Goal: Download file/media

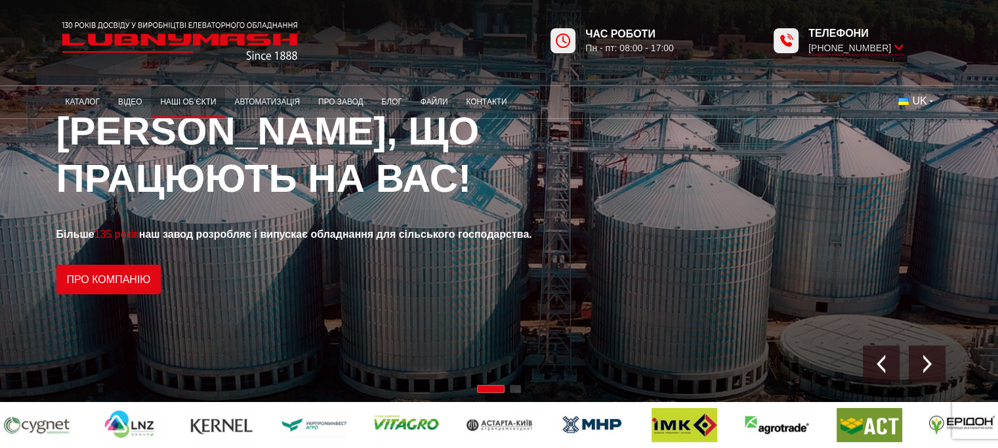
click at [207, 92] on link "Наші об’єкти" at bounding box center [188, 102] width 74 height 26
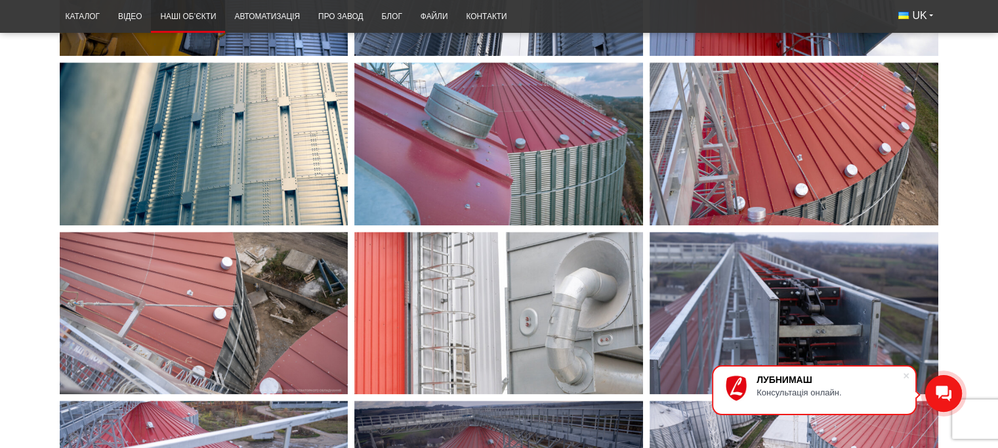
scroll to position [1378, 0]
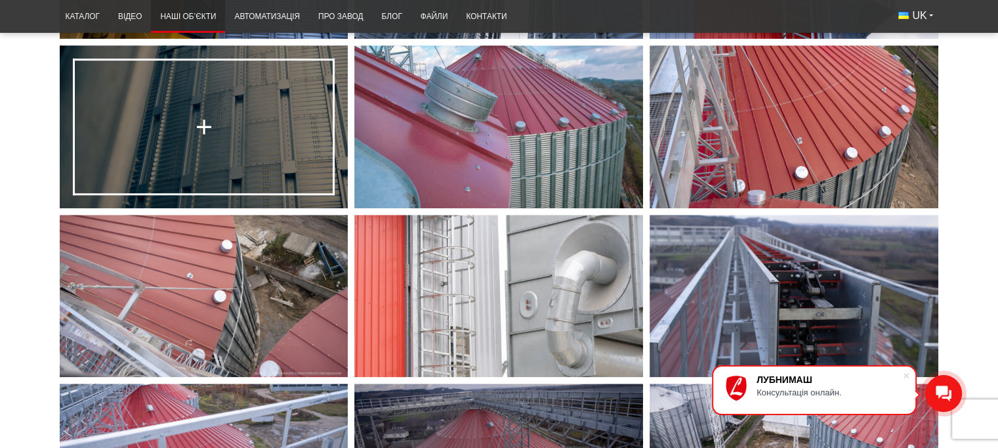
click at [263, 122] on link at bounding box center [204, 126] width 289 height 162
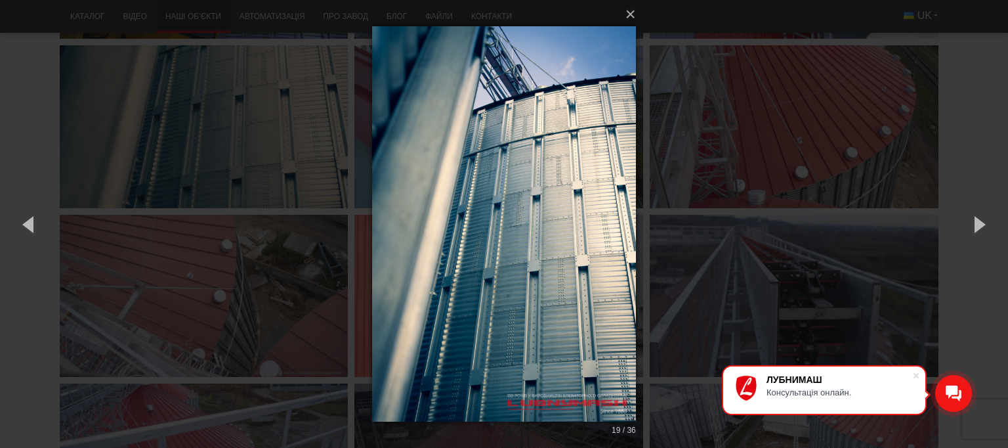
drag, startPoint x: 515, startPoint y: 200, endPoint x: 496, endPoint y: 323, distance: 124.2
click at [496, 323] on img at bounding box center [504, 224] width 264 height 448
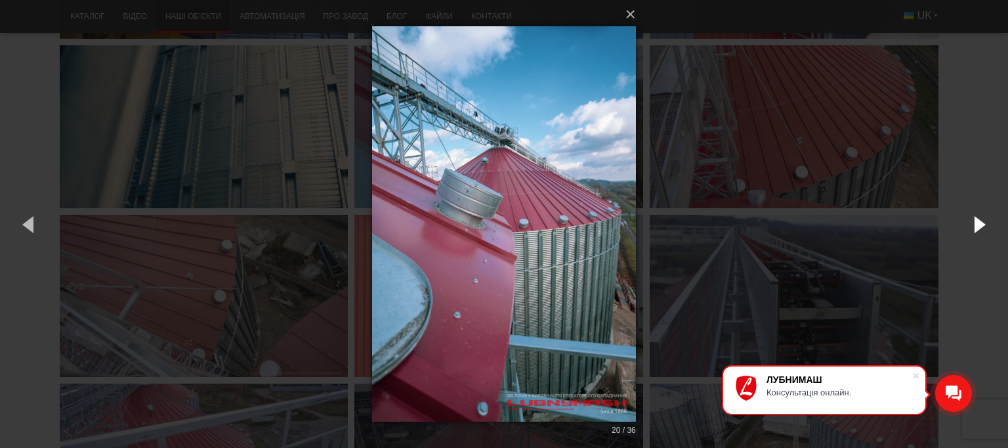
click at [994, 220] on button "button" at bounding box center [978, 224] width 59 height 72
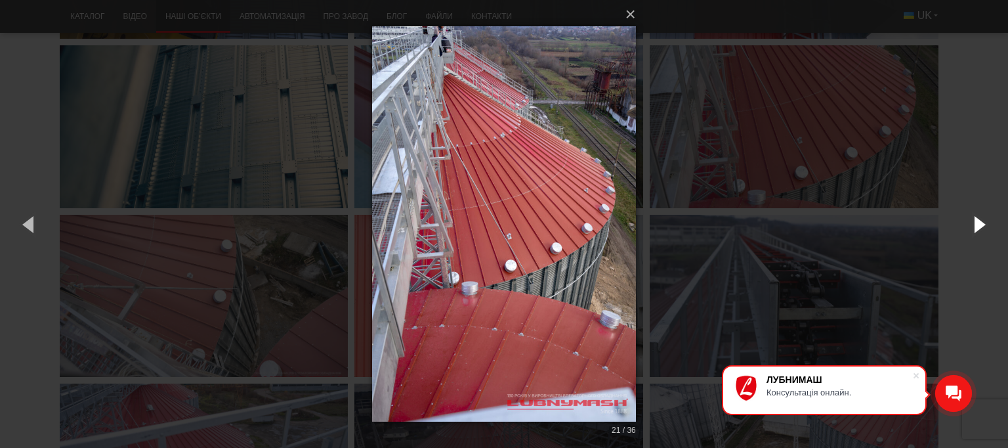
click at [986, 220] on button "button" at bounding box center [978, 224] width 59 height 72
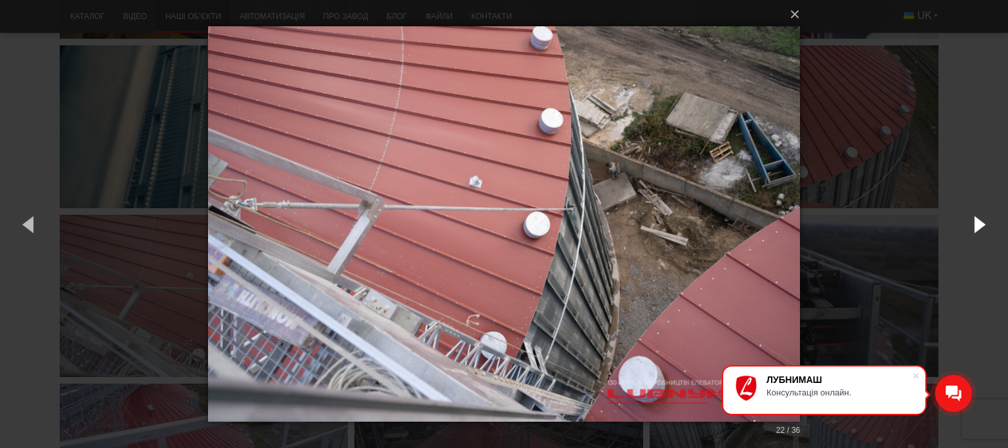
click at [986, 220] on button "button" at bounding box center [978, 224] width 59 height 72
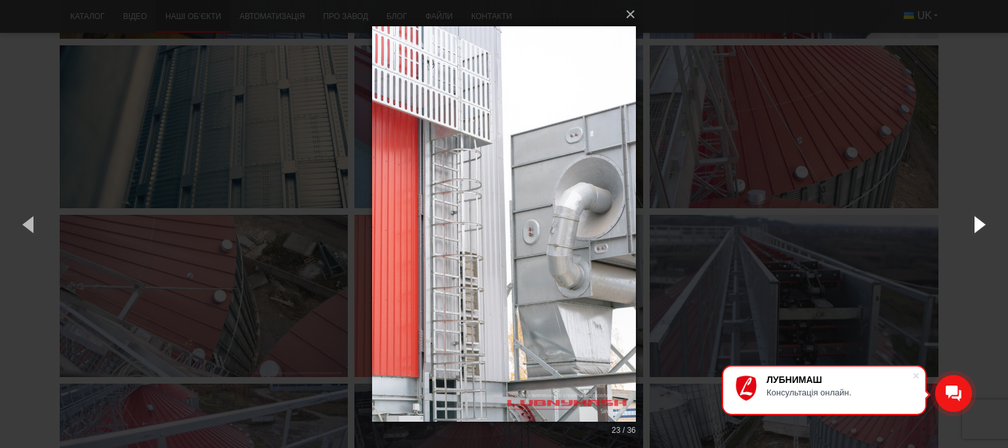
click at [986, 220] on button "button" at bounding box center [978, 224] width 59 height 72
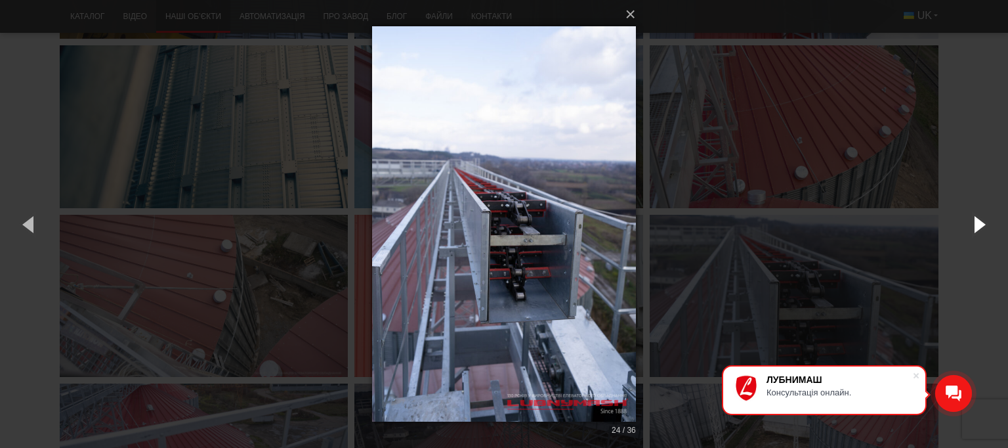
click at [986, 220] on button "button" at bounding box center [978, 224] width 59 height 72
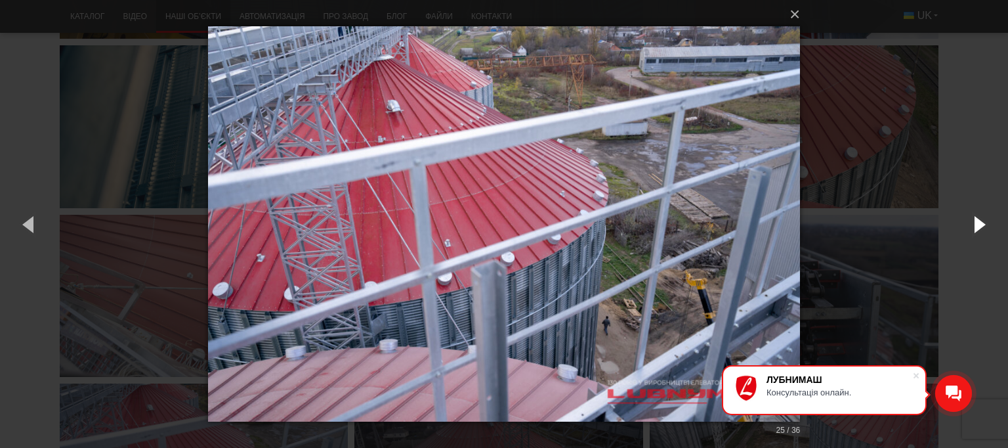
click at [986, 220] on button "button" at bounding box center [978, 224] width 59 height 72
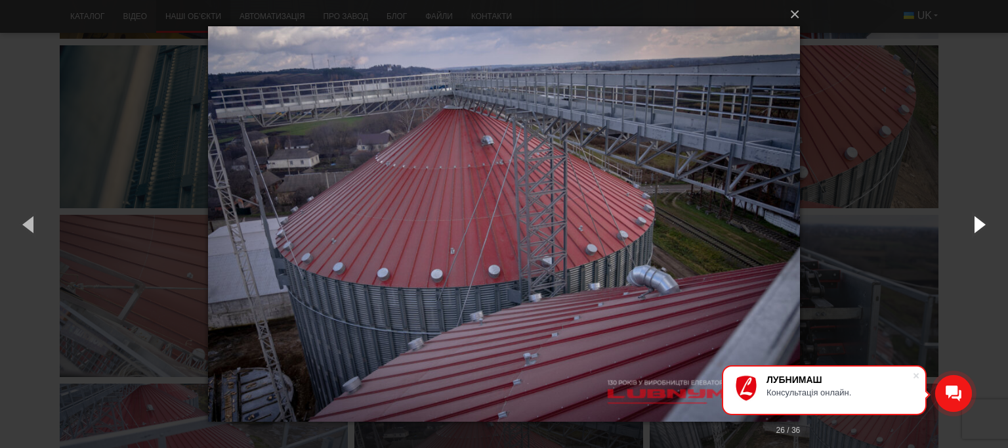
click at [986, 220] on button "button" at bounding box center [978, 224] width 59 height 72
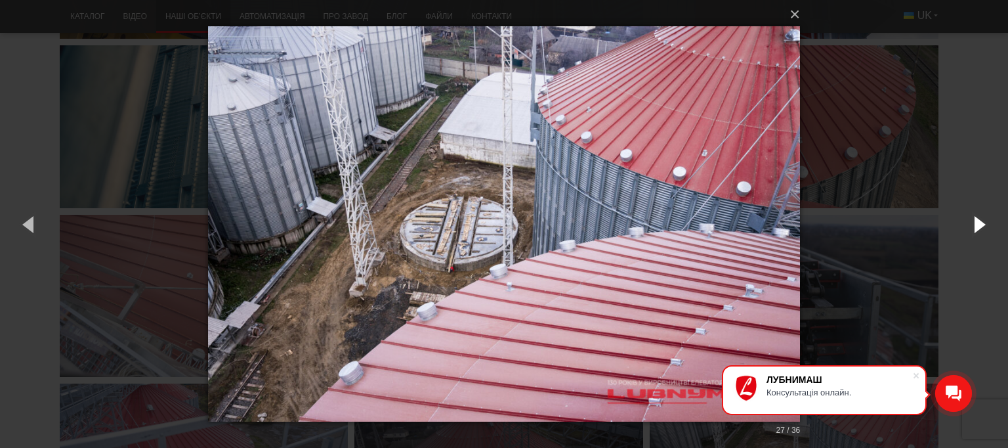
click at [986, 220] on button "button" at bounding box center [978, 224] width 59 height 72
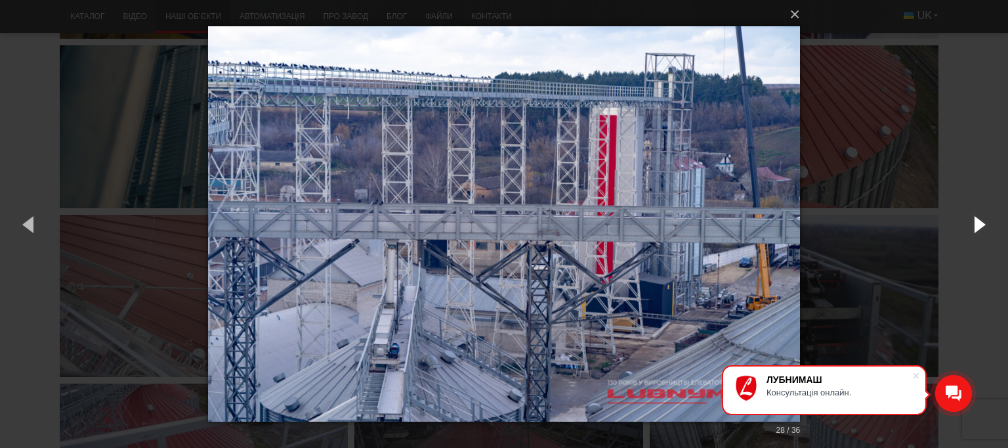
click at [986, 220] on button "button" at bounding box center [978, 224] width 59 height 72
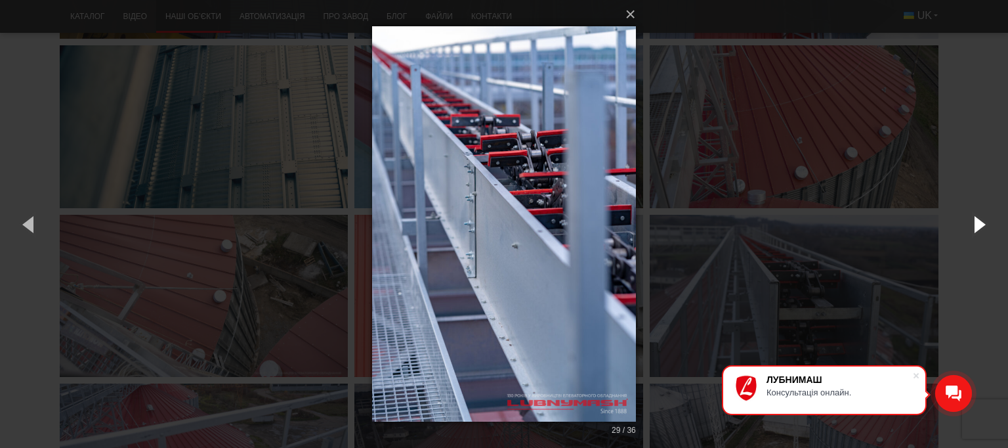
click at [986, 220] on button "button" at bounding box center [978, 224] width 59 height 72
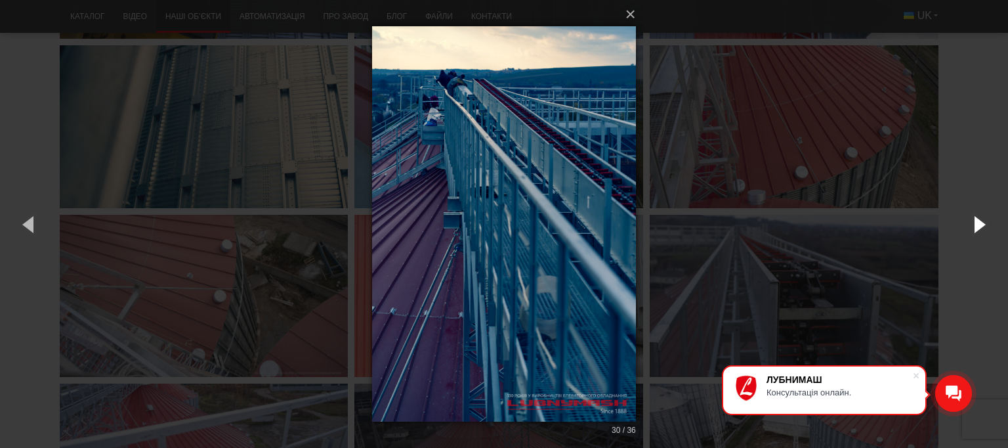
click at [986, 220] on button "button" at bounding box center [978, 224] width 59 height 72
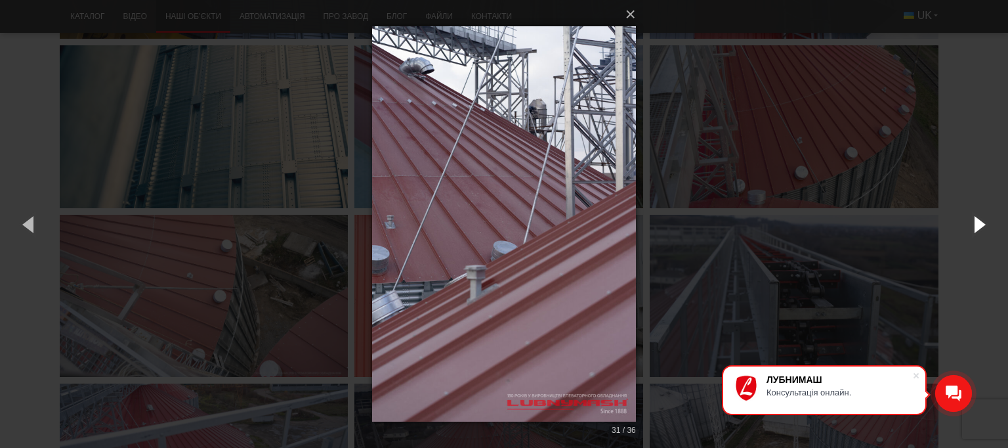
click at [986, 220] on button "button" at bounding box center [978, 224] width 59 height 72
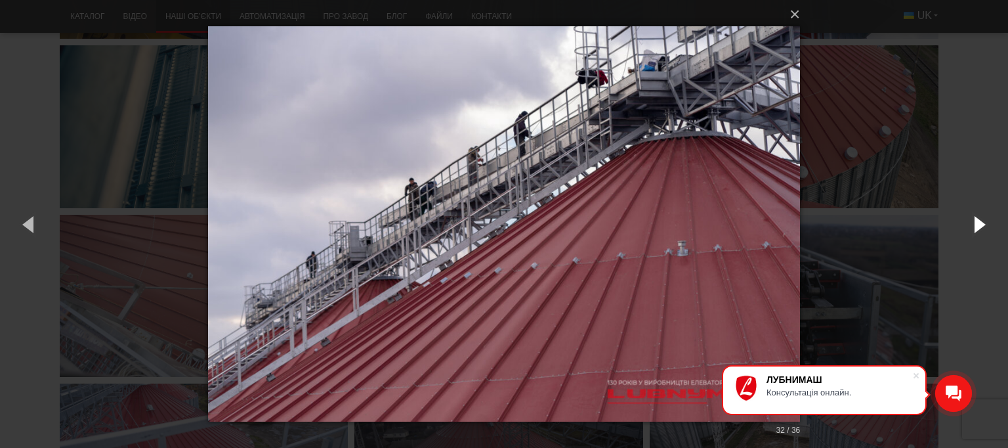
click at [992, 221] on button "button" at bounding box center [978, 224] width 59 height 72
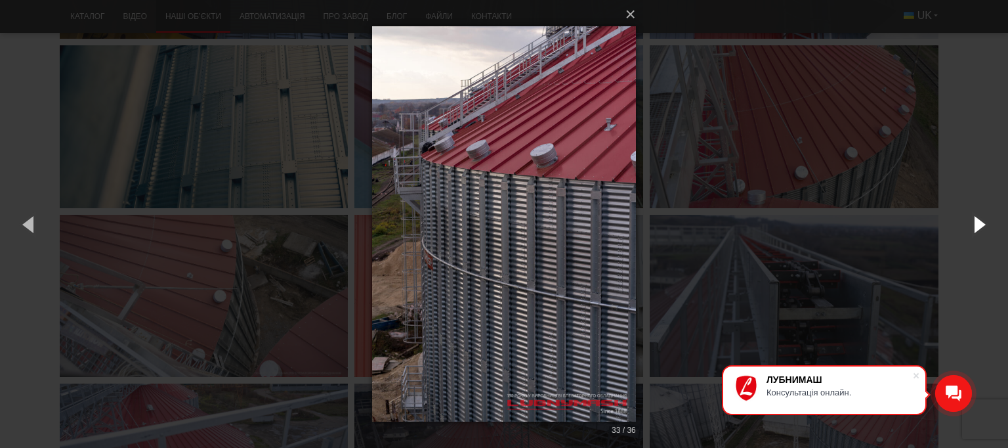
click at [980, 228] on button "button" at bounding box center [978, 224] width 59 height 72
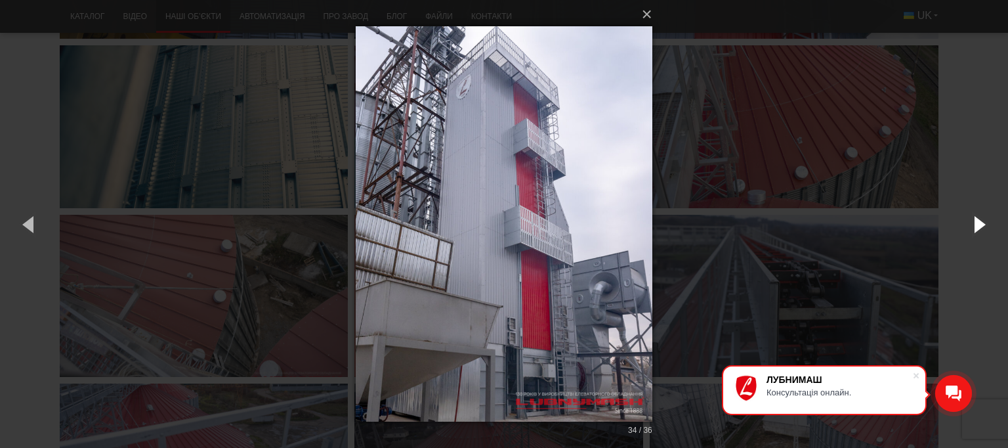
click at [980, 228] on button "button" at bounding box center [978, 224] width 59 height 72
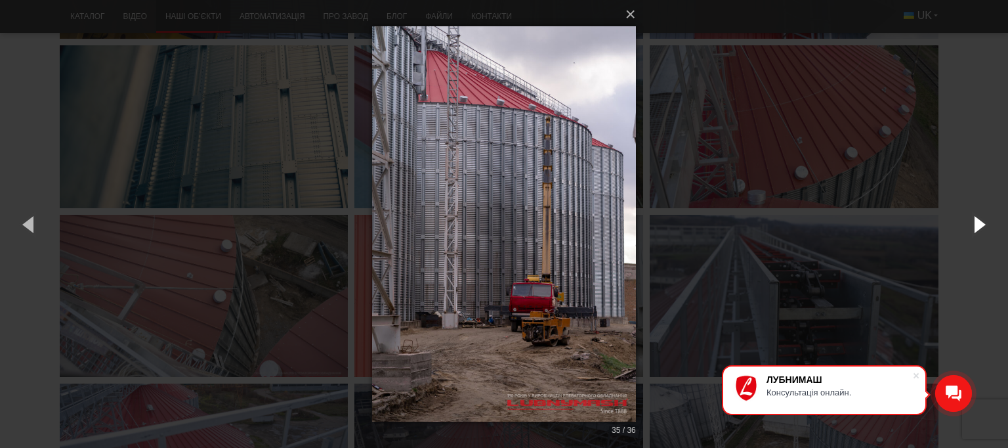
click at [980, 228] on button "button" at bounding box center [978, 224] width 59 height 72
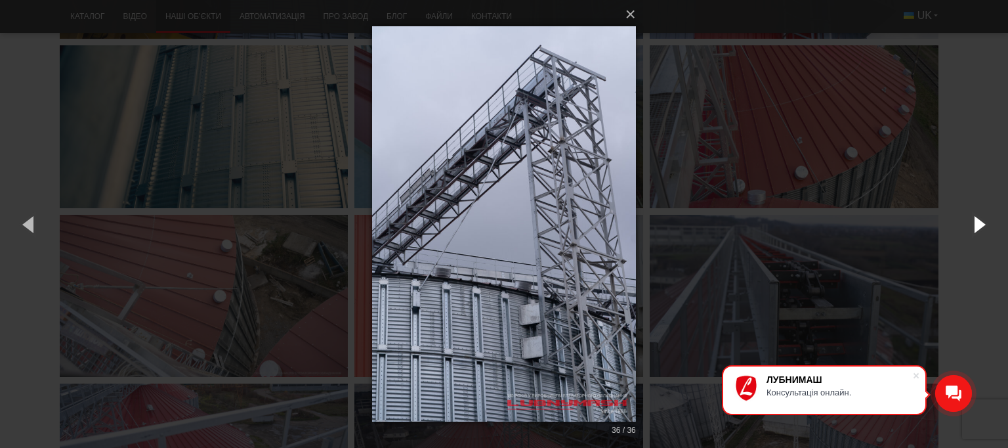
click at [980, 228] on button "button" at bounding box center [978, 224] width 59 height 72
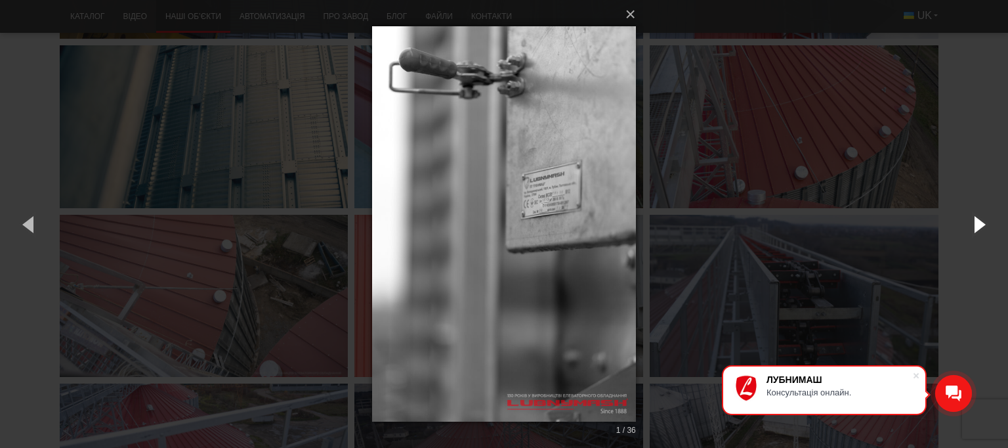
click at [980, 228] on button "button" at bounding box center [978, 224] width 59 height 72
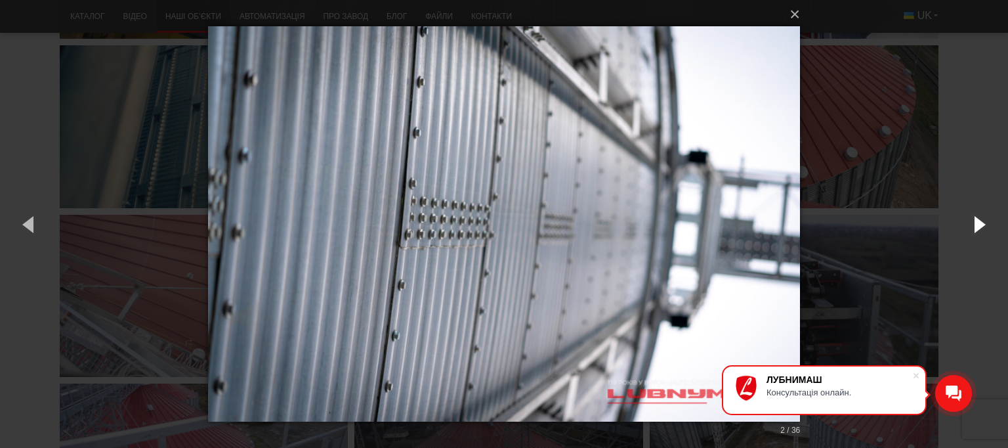
click at [980, 224] on button "button" at bounding box center [978, 224] width 59 height 72
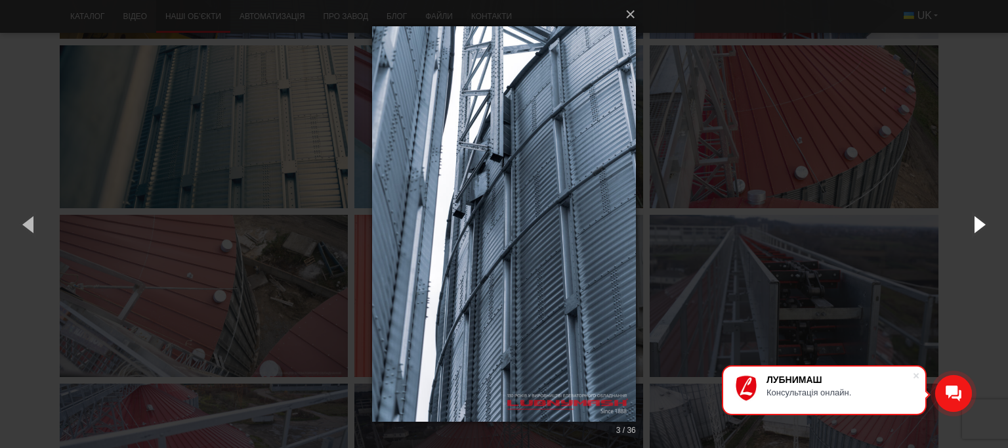
click at [980, 224] on button "button" at bounding box center [978, 224] width 59 height 72
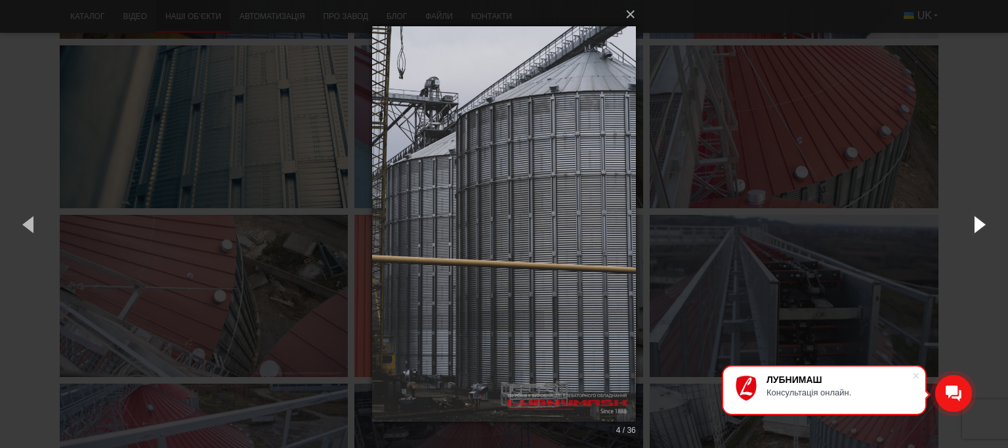
click at [980, 224] on button "button" at bounding box center [978, 224] width 59 height 72
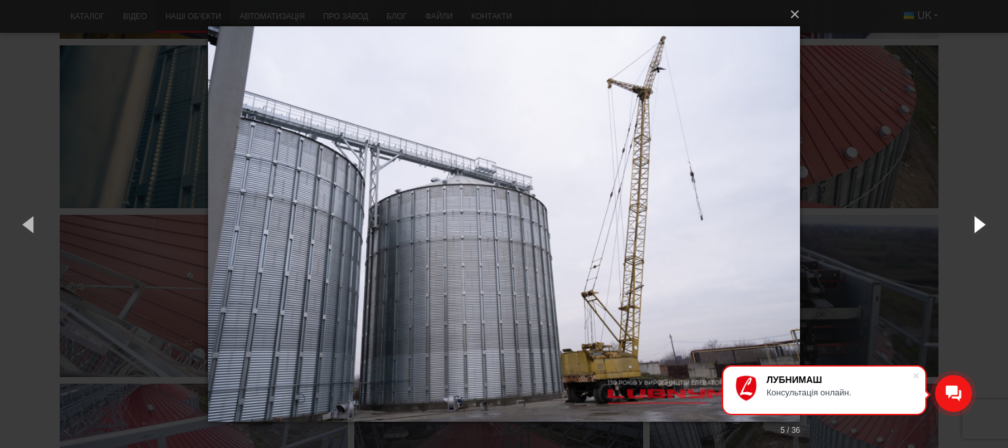
click at [980, 224] on button "button" at bounding box center [978, 224] width 59 height 72
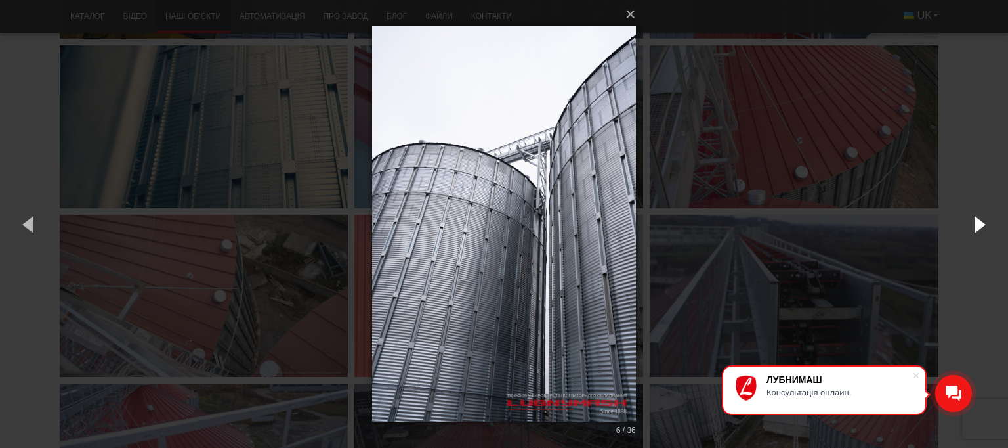
click at [980, 224] on button "button" at bounding box center [978, 224] width 59 height 72
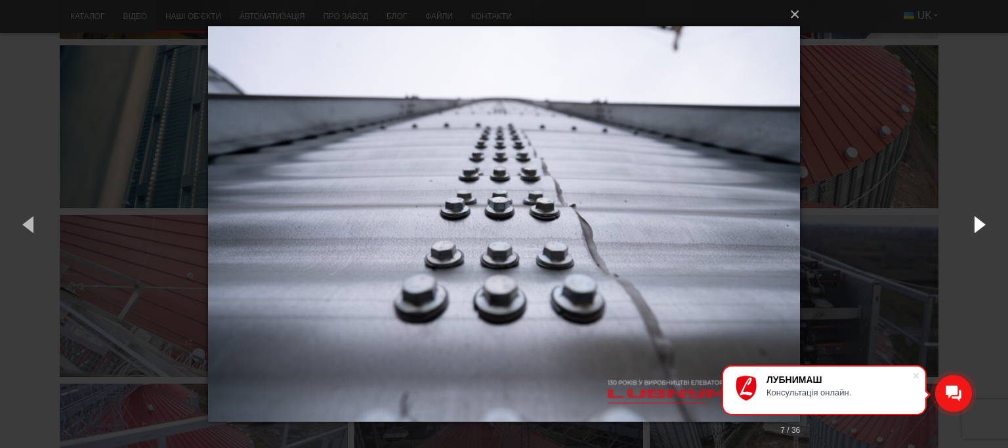
click at [980, 222] on button "button" at bounding box center [978, 224] width 59 height 72
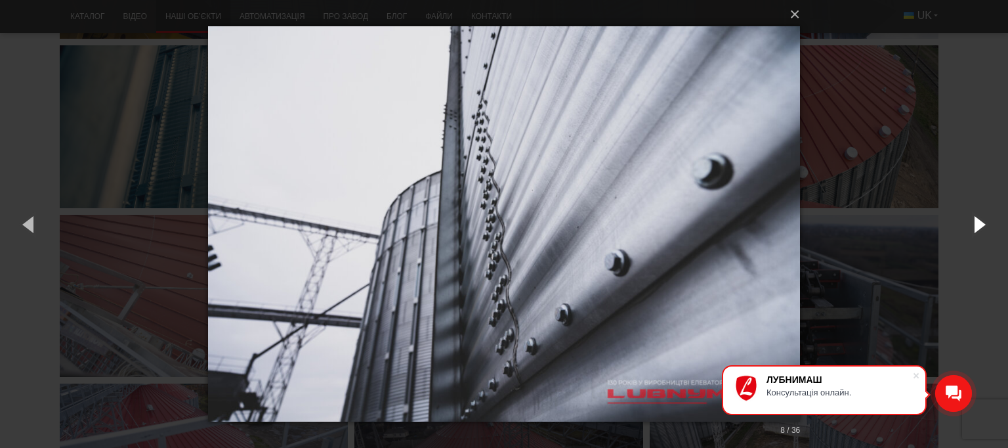
click at [997, 215] on button "button" at bounding box center [978, 224] width 59 height 72
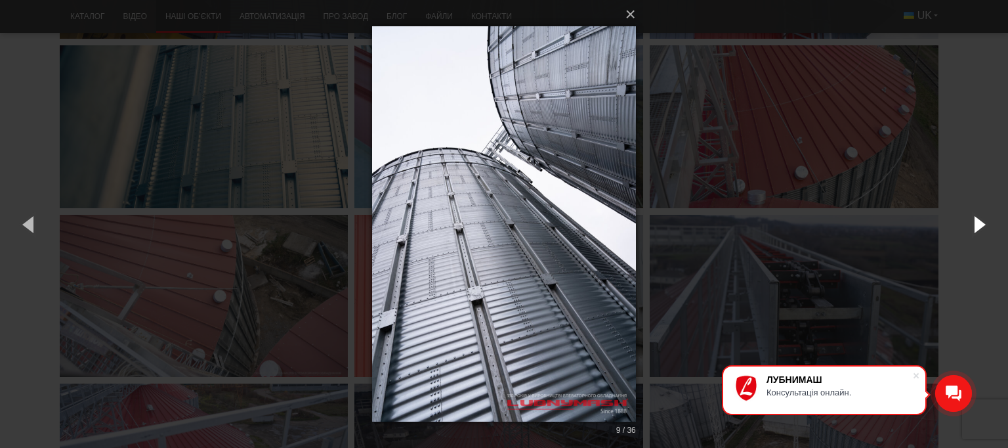
click at [997, 215] on button "button" at bounding box center [978, 224] width 59 height 72
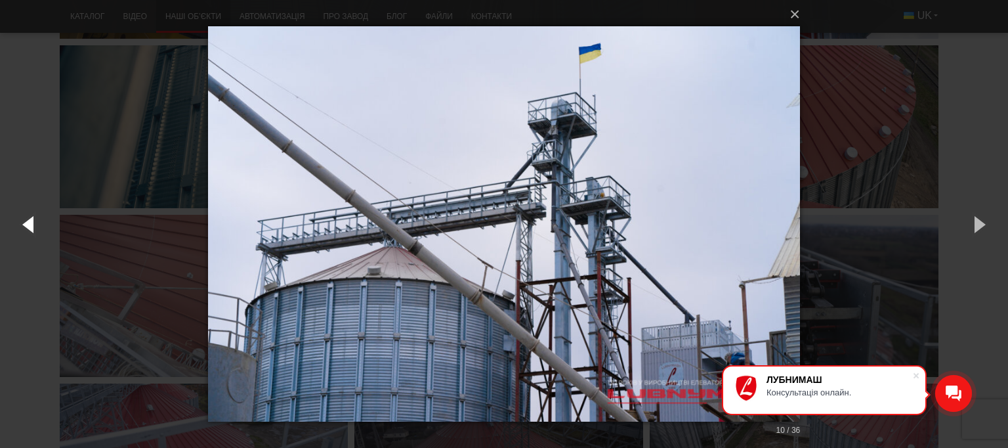
click at [34, 228] on button "button" at bounding box center [29, 224] width 59 height 72
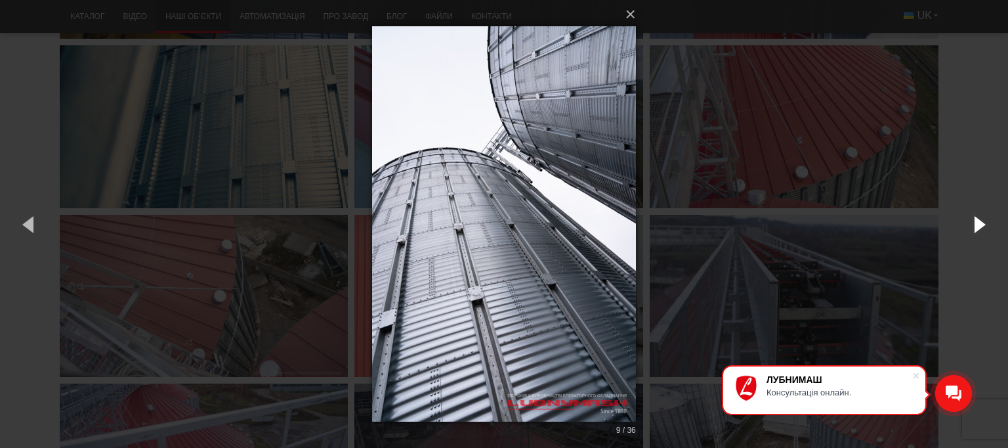
click at [980, 229] on button "button" at bounding box center [978, 224] width 59 height 72
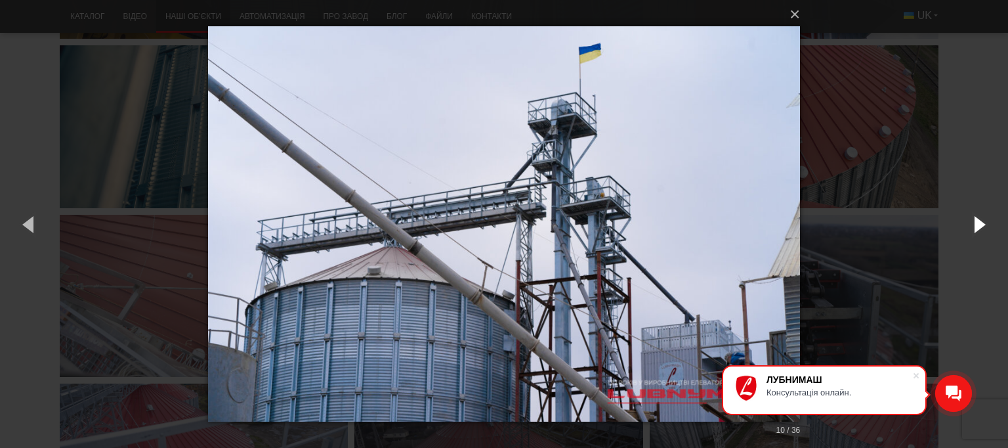
click at [979, 229] on button "button" at bounding box center [978, 224] width 59 height 72
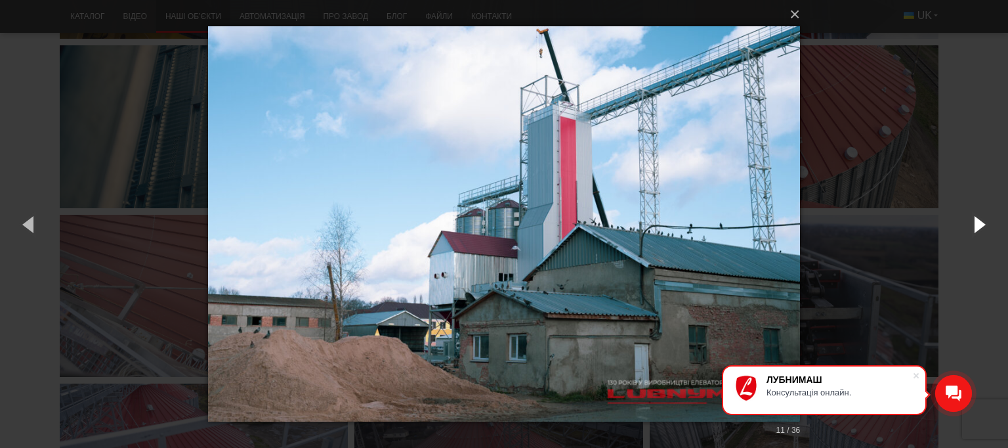
click at [979, 229] on button "button" at bounding box center [978, 224] width 59 height 72
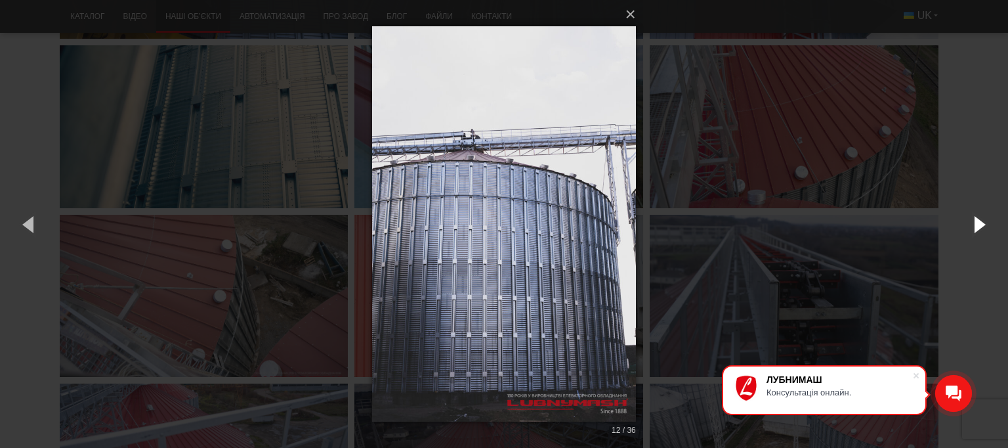
click at [979, 229] on button "button" at bounding box center [978, 224] width 59 height 72
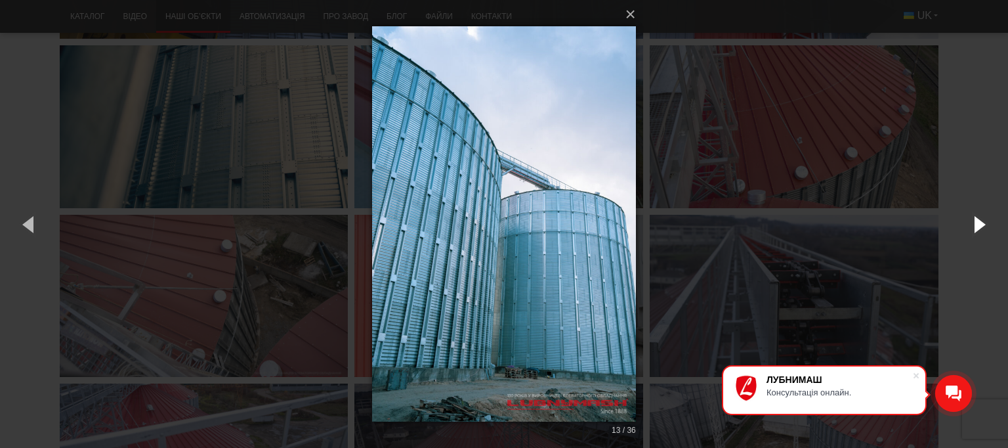
click at [979, 229] on button "button" at bounding box center [978, 224] width 59 height 72
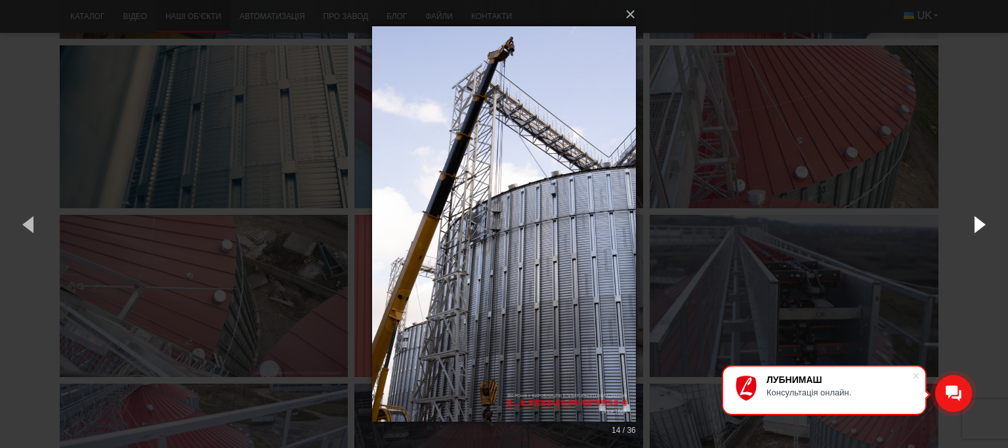
click at [979, 229] on button "button" at bounding box center [978, 224] width 59 height 72
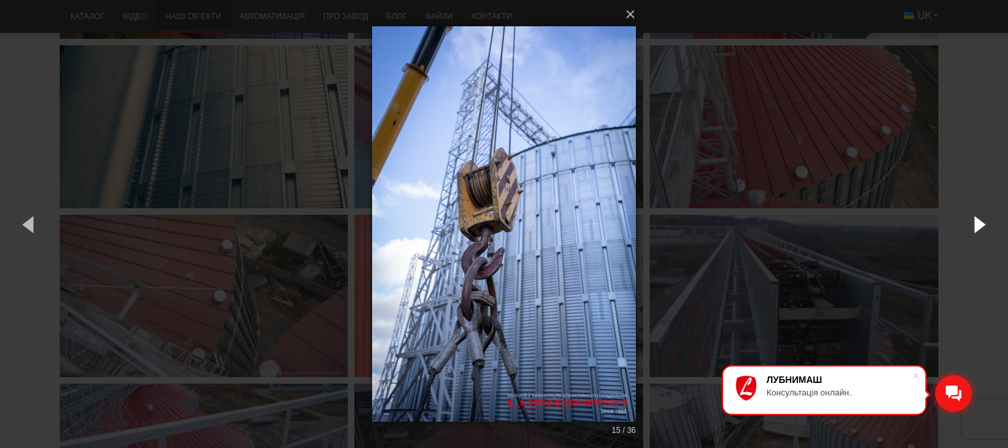
click at [979, 229] on button "button" at bounding box center [978, 224] width 59 height 72
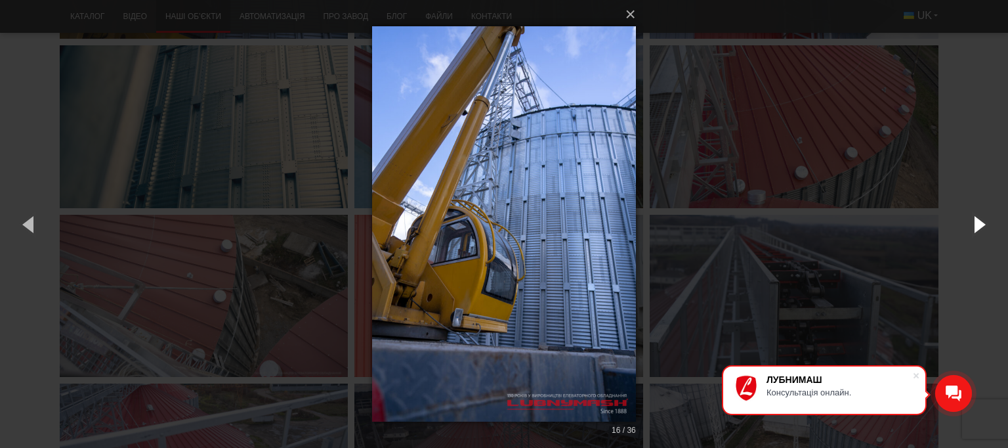
click at [979, 229] on button "button" at bounding box center [978, 224] width 59 height 72
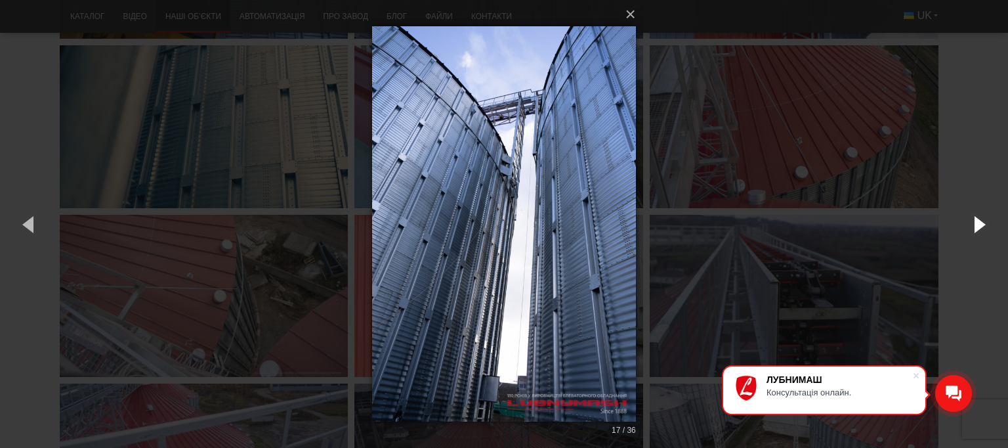
click at [979, 229] on button "button" at bounding box center [978, 224] width 59 height 72
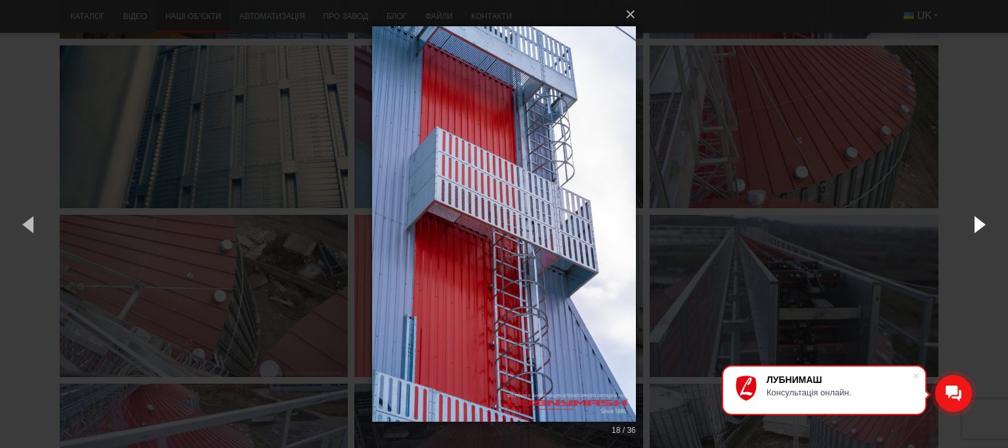
click at [979, 229] on button "button" at bounding box center [978, 224] width 59 height 72
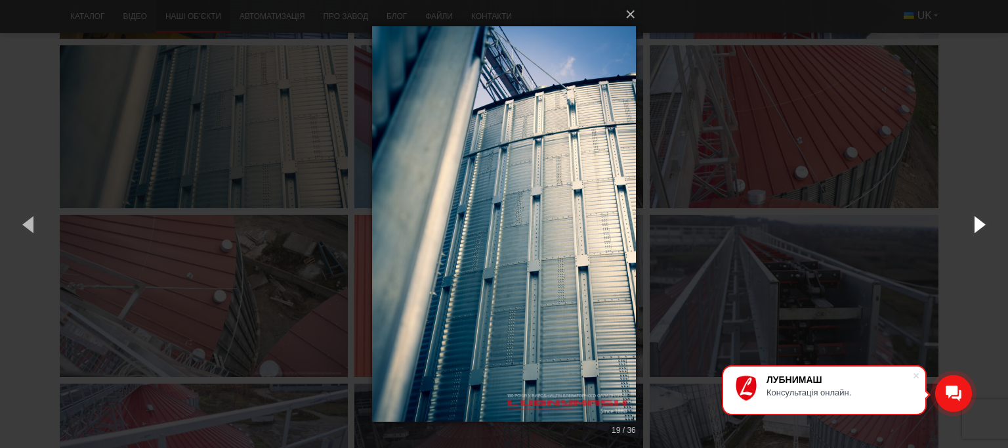
click at [979, 229] on button "button" at bounding box center [978, 224] width 59 height 72
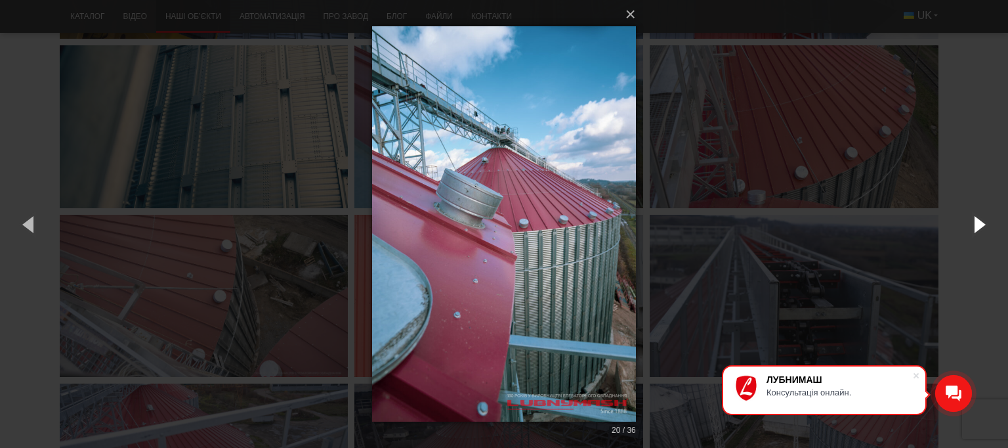
click at [979, 229] on button "button" at bounding box center [978, 224] width 59 height 72
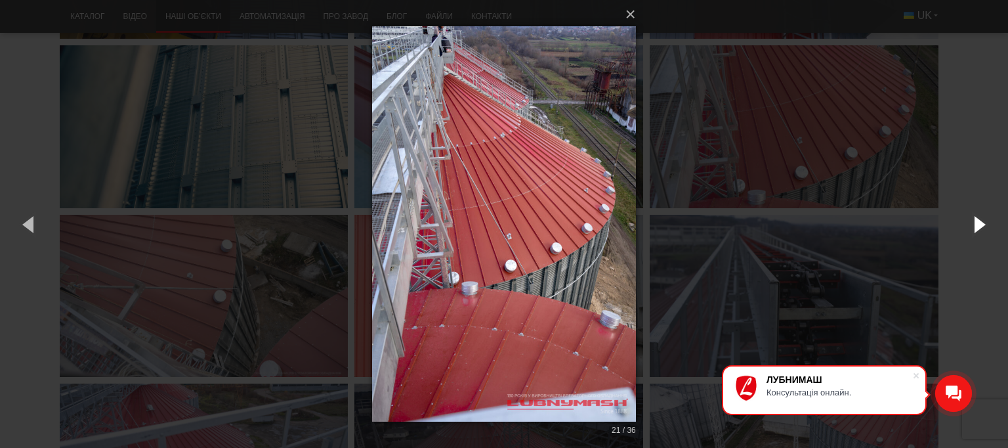
click at [979, 229] on button "button" at bounding box center [978, 224] width 59 height 72
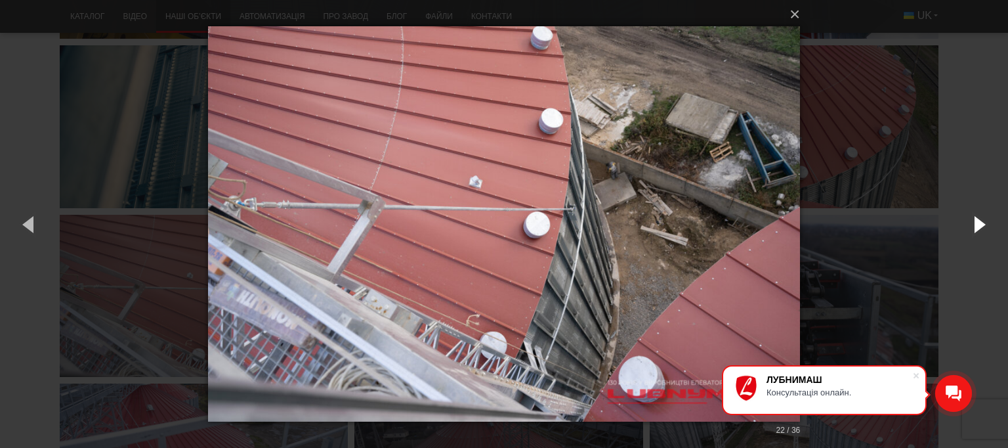
click at [979, 229] on button "button" at bounding box center [978, 224] width 59 height 72
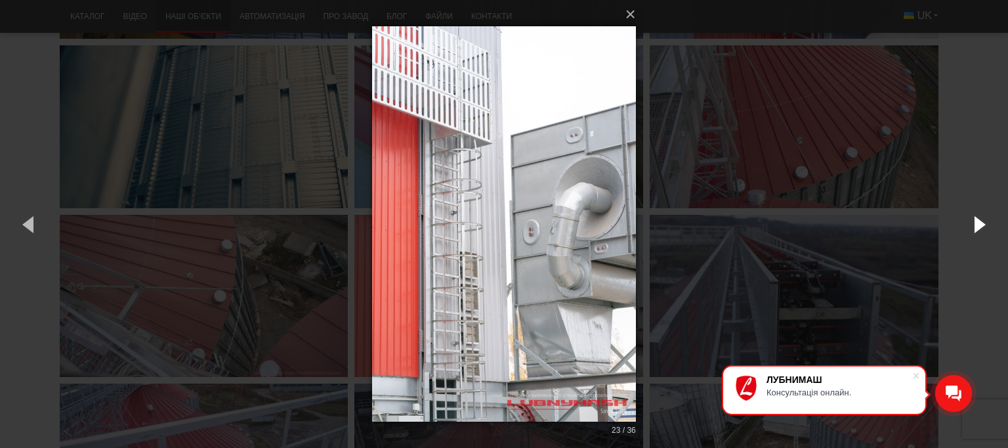
click at [979, 229] on button "button" at bounding box center [978, 224] width 59 height 72
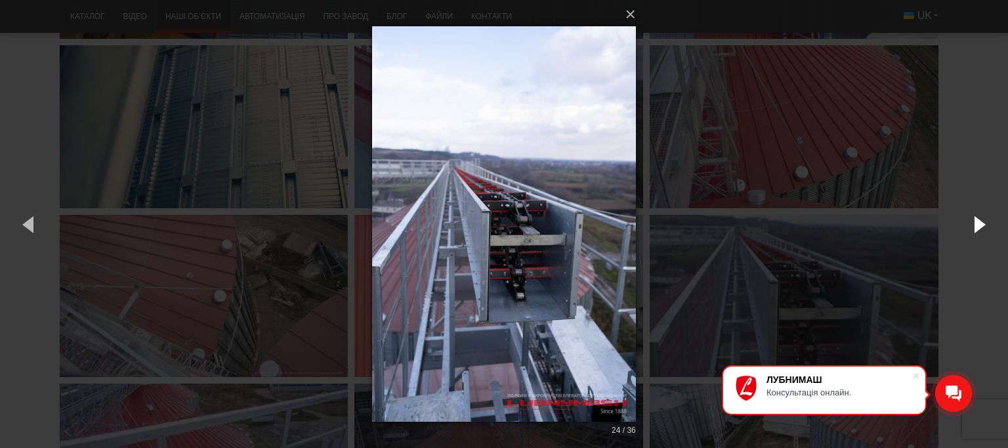
click at [979, 229] on button "button" at bounding box center [978, 224] width 59 height 72
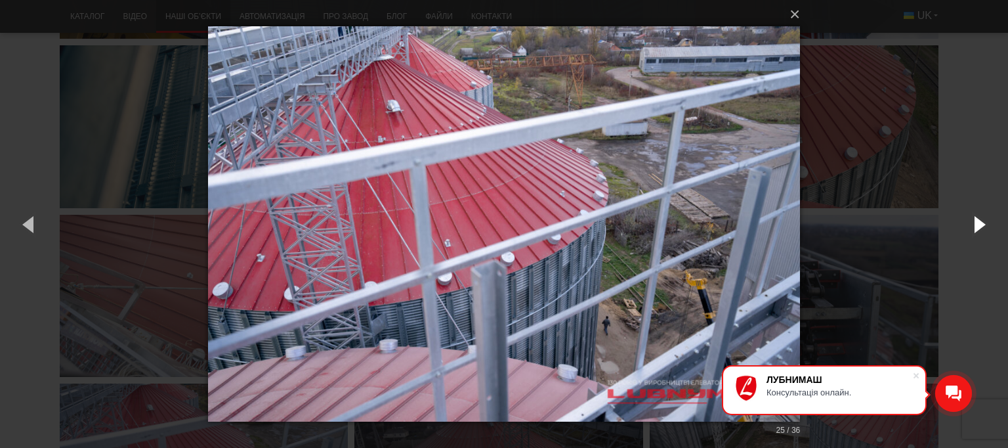
click at [979, 229] on button "button" at bounding box center [978, 224] width 59 height 72
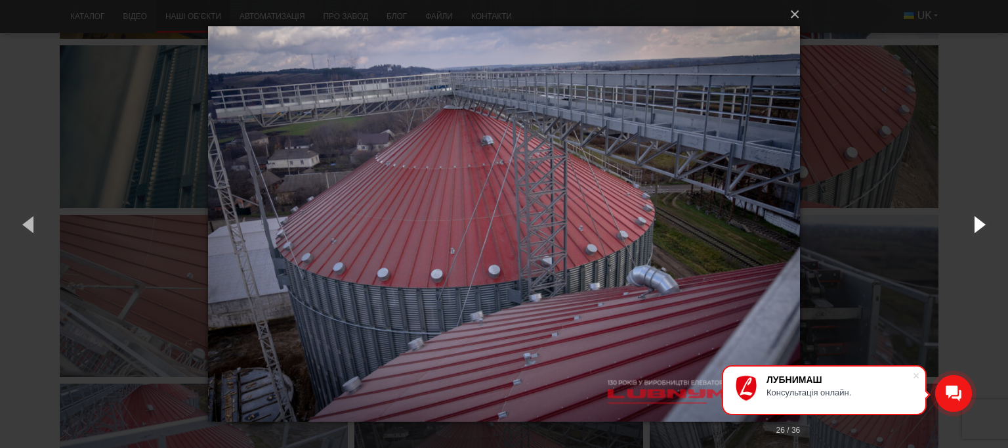
click at [979, 229] on button "button" at bounding box center [978, 224] width 59 height 72
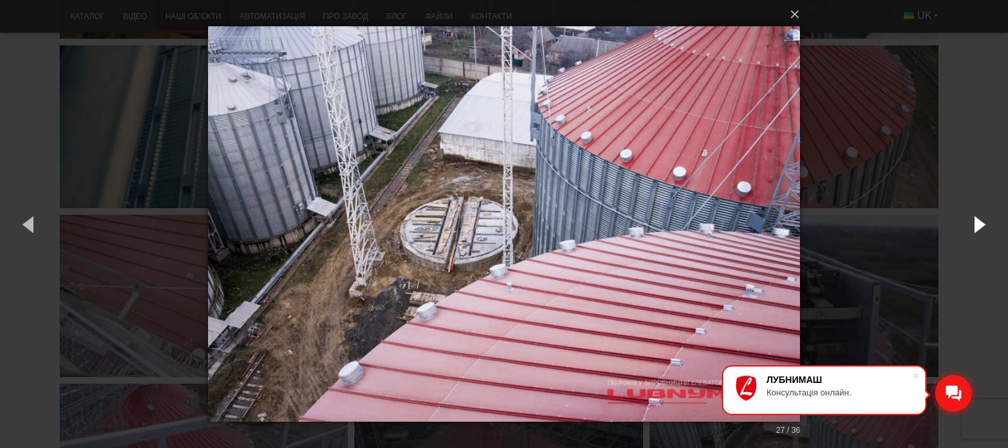
click at [979, 229] on button "button" at bounding box center [978, 224] width 59 height 72
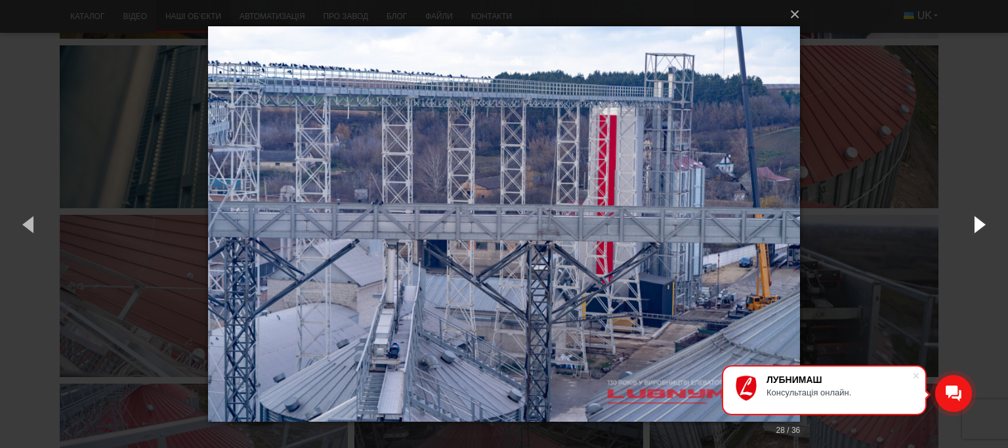
click at [979, 229] on button "button" at bounding box center [978, 224] width 59 height 72
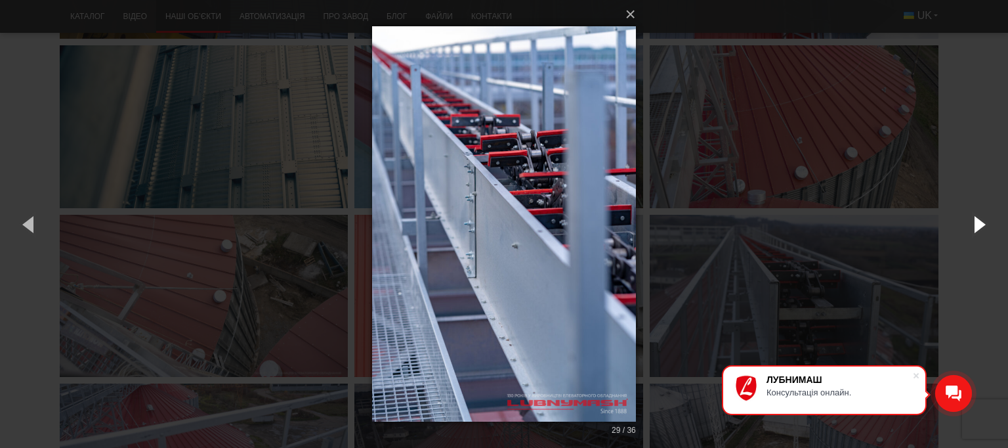
click at [979, 229] on button "button" at bounding box center [978, 224] width 59 height 72
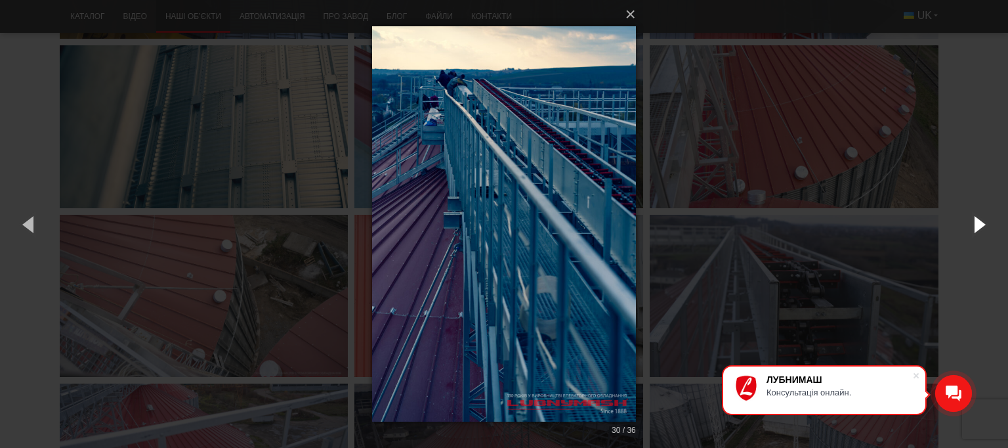
click at [979, 229] on button "button" at bounding box center [978, 224] width 59 height 72
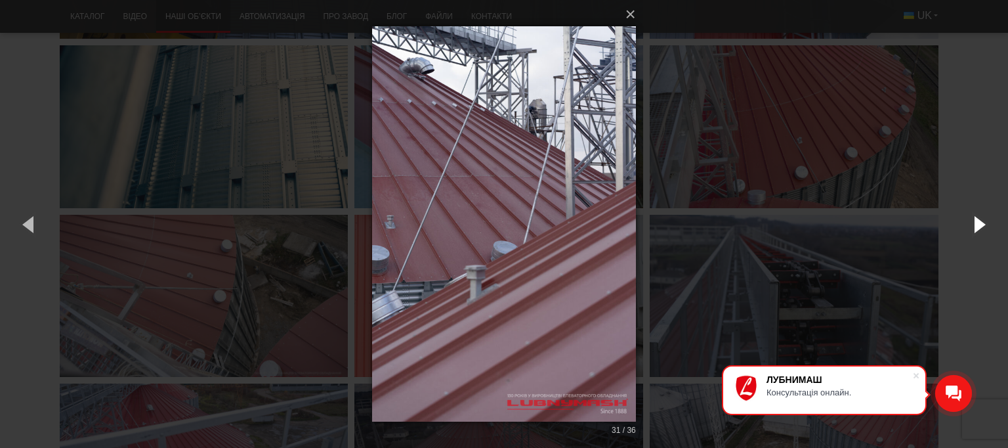
click at [979, 229] on button "button" at bounding box center [978, 224] width 59 height 72
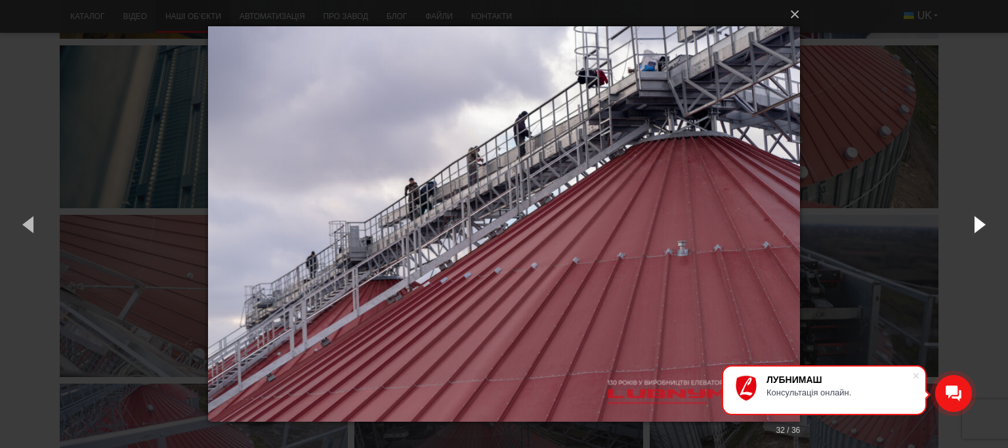
click at [979, 229] on button "button" at bounding box center [978, 224] width 59 height 72
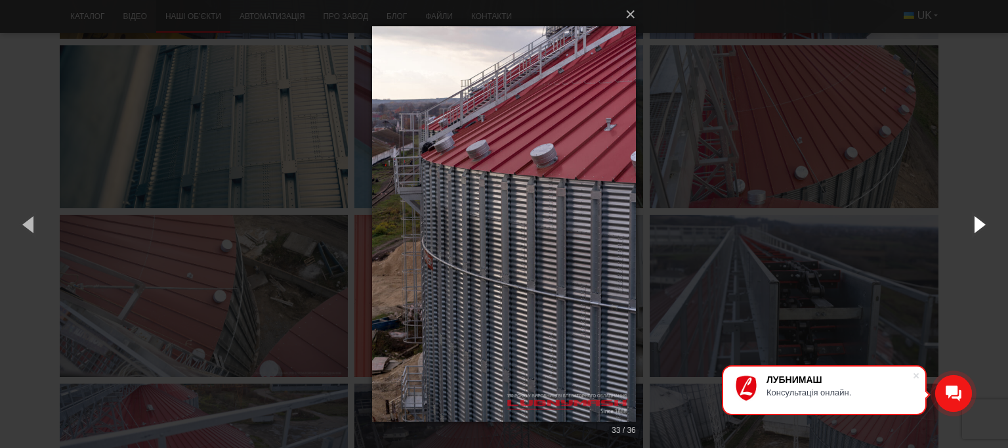
click at [977, 229] on button "button" at bounding box center [978, 224] width 59 height 72
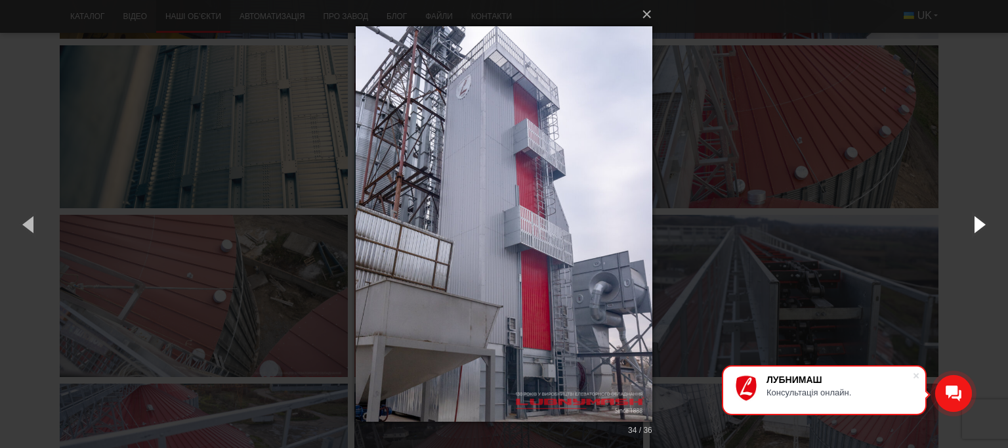
click at [977, 229] on button "button" at bounding box center [978, 224] width 59 height 72
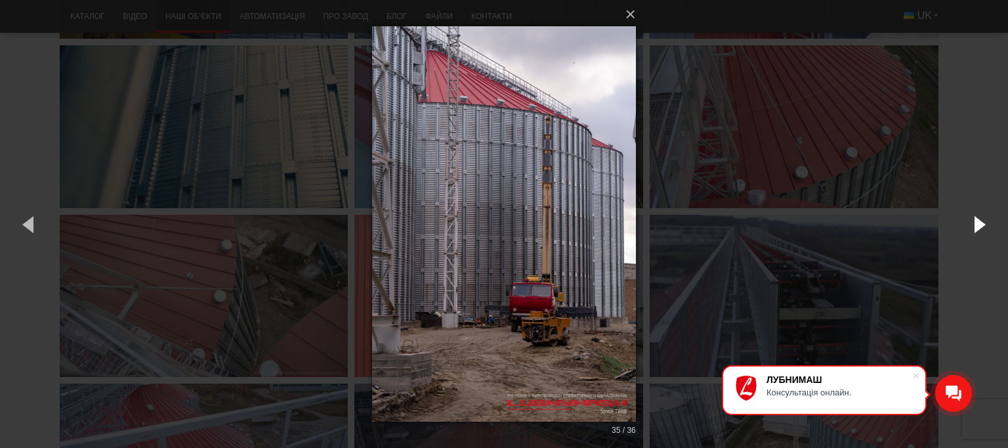
click at [977, 229] on button "button" at bounding box center [978, 224] width 59 height 72
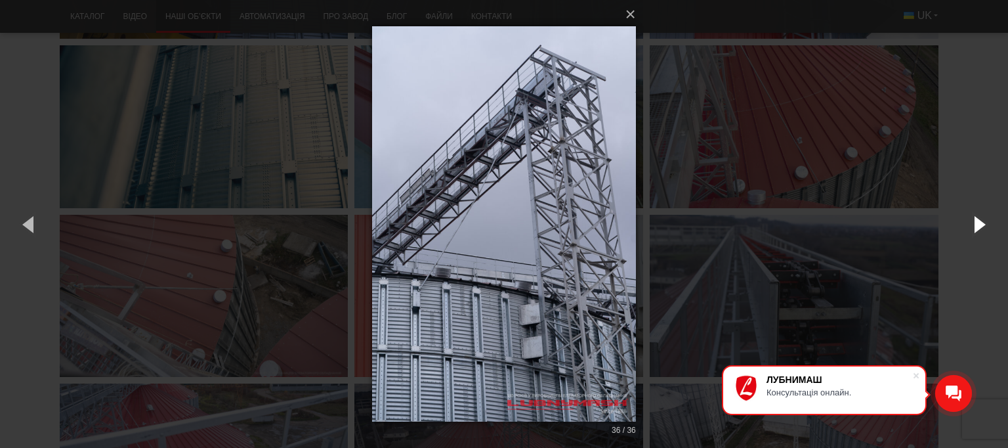
click at [977, 229] on button "button" at bounding box center [978, 224] width 59 height 72
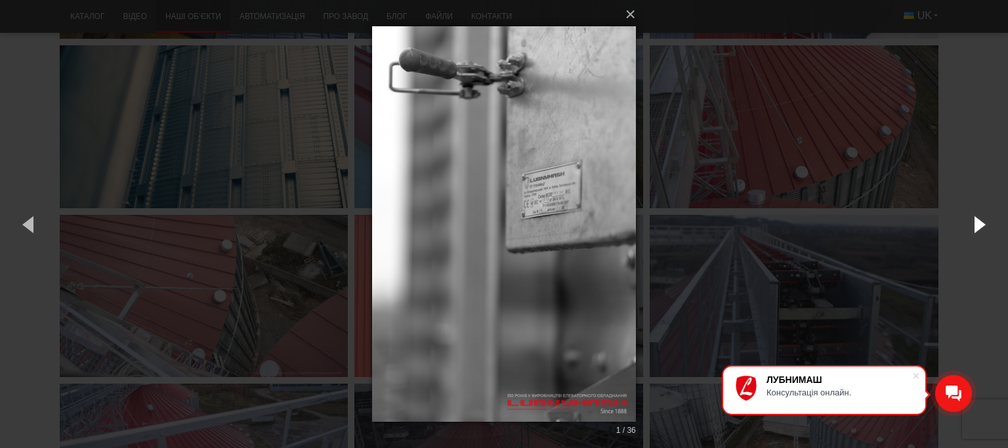
click at [977, 229] on button "button" at bounding box center [978, 224] width 59 height 72
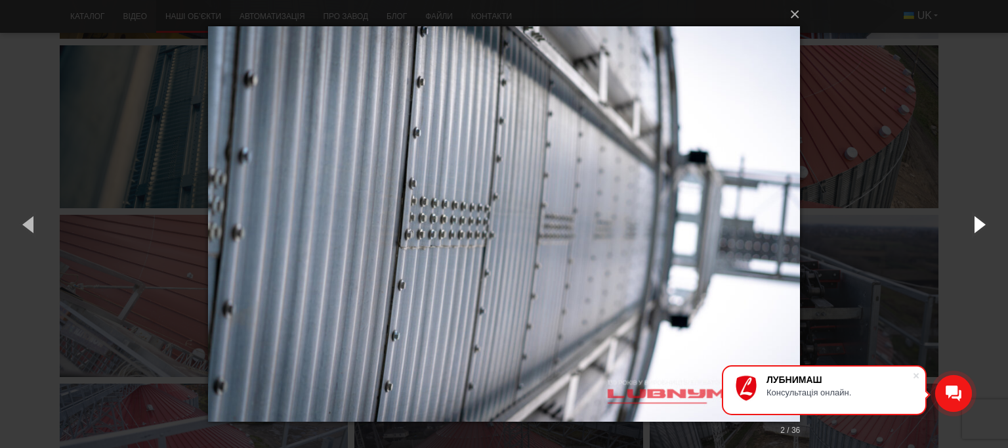
click at [977, 229] on button "button" at bounding box center [978, 224] width 59 height 72
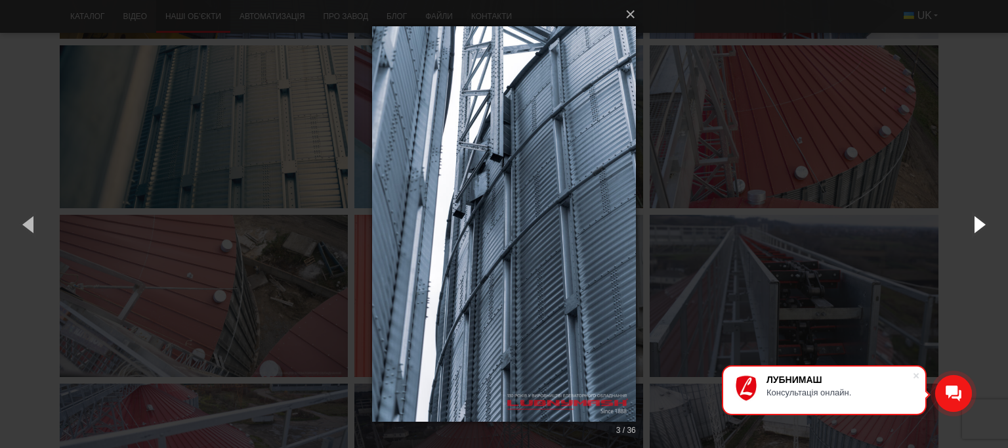
click at [977, 229] on button "button" at bounding box center [978, 224] width 59 height 72
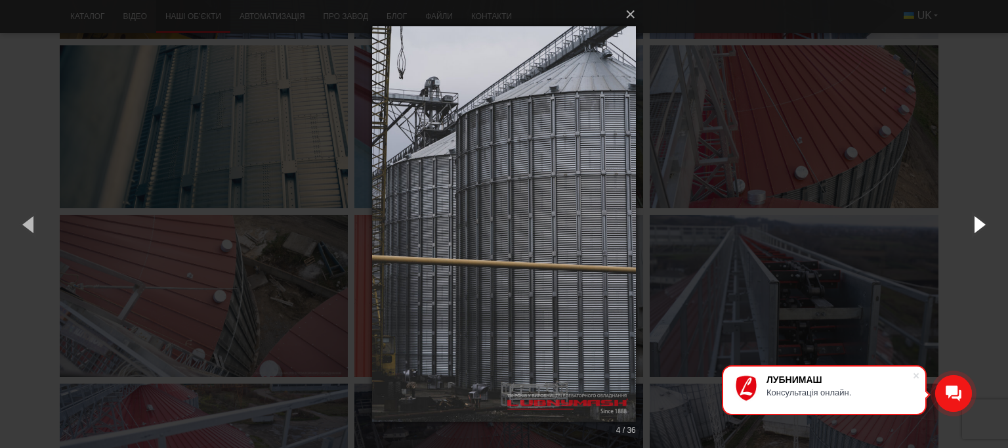
click at [977, 229] on button "button" at bounding box center [978, 224] width 59 height 72
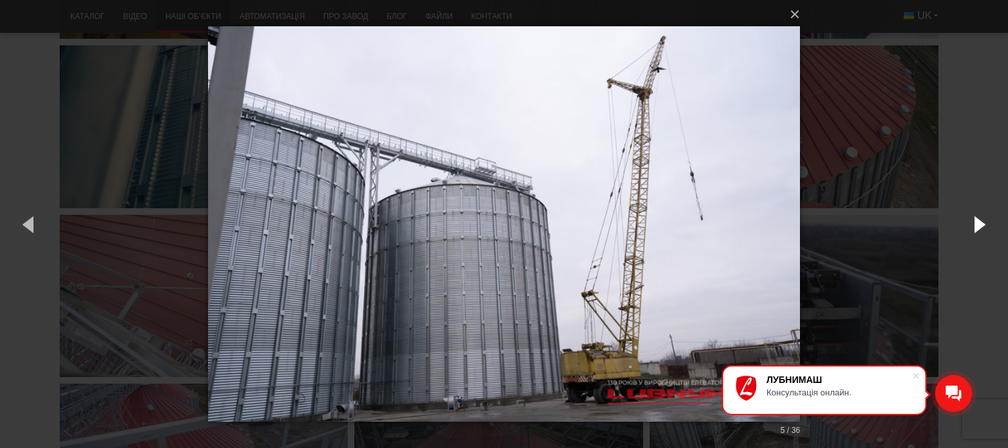
click at [977, 229] on button "button" at bounding box center [978, 224] width 59 height 72
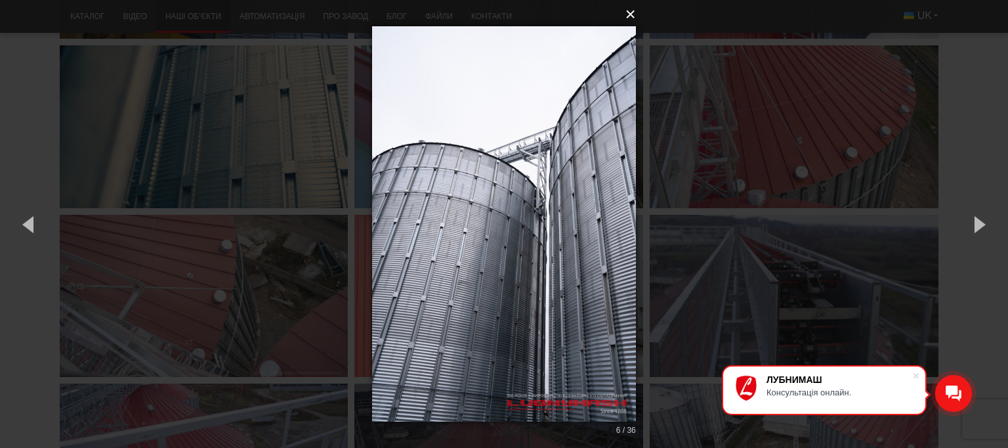
click at [633, 18] on button "×" at bounding box center [508, 14] width 264 height 29
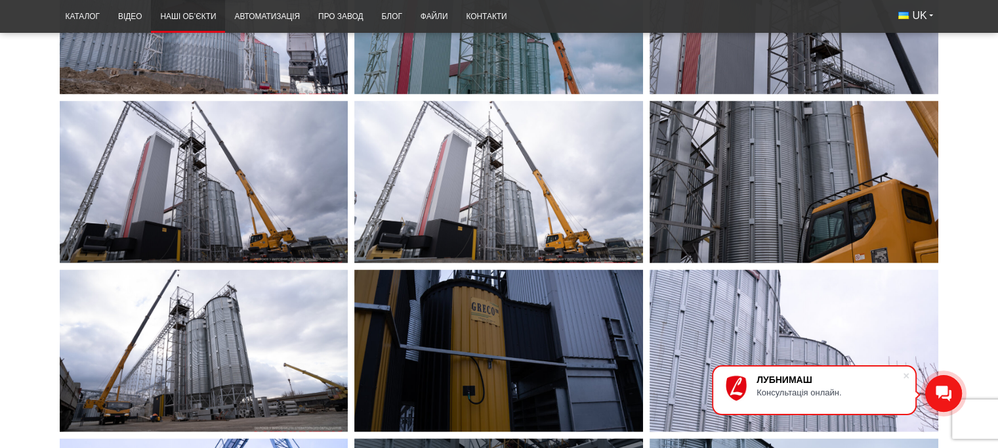
scroll to position [2297, 0]
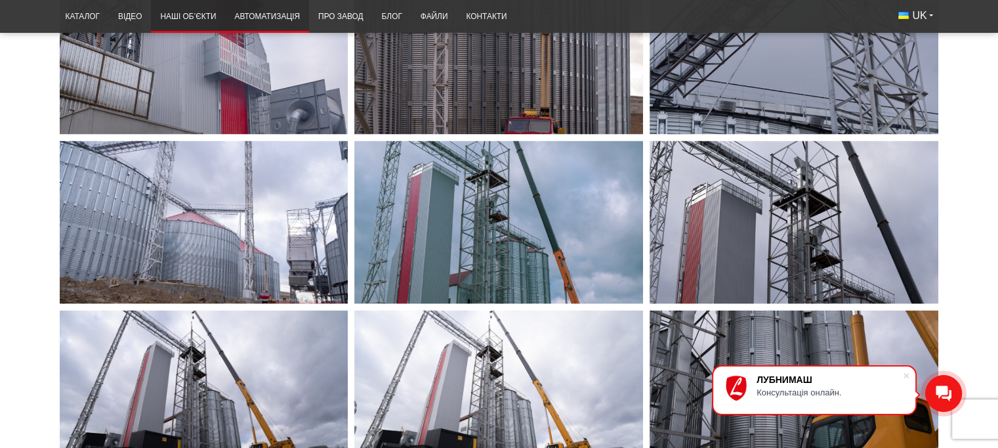
click at [273, 20] on link "Автоматизація" at bounding box center [267, 17] width 84 height 26
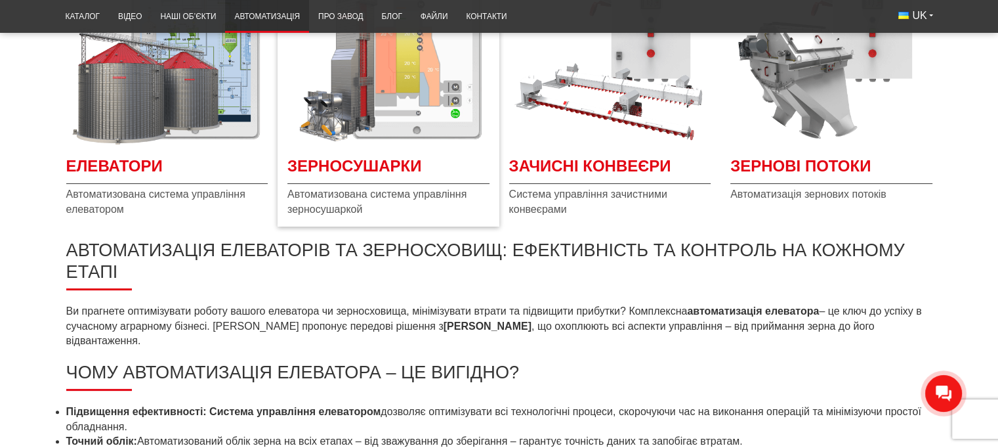
scroll to position [306, 0]
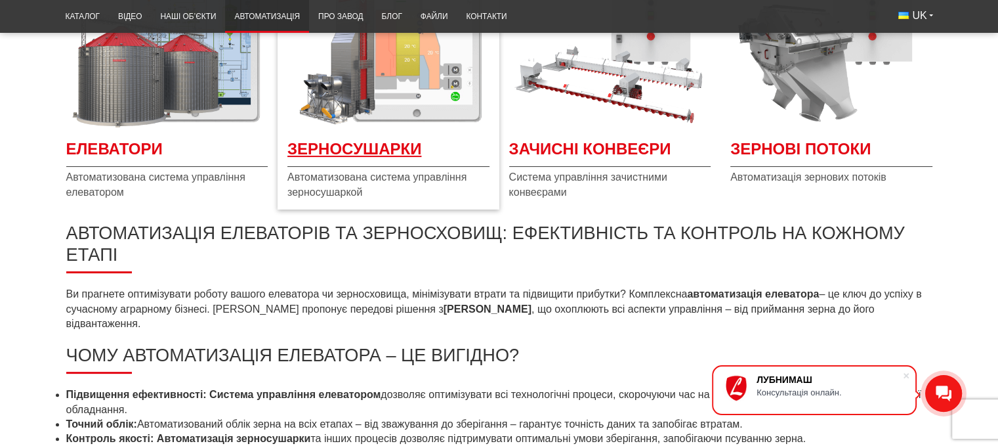
click at [371, 144] on span "Зерносушарки" at bounding box center [388, 153] width 202 height 30
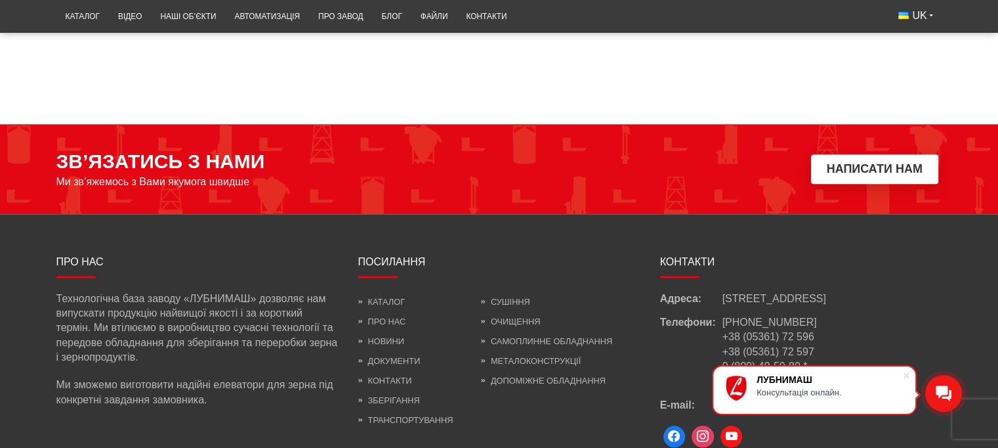
scroll to position [459, 0]
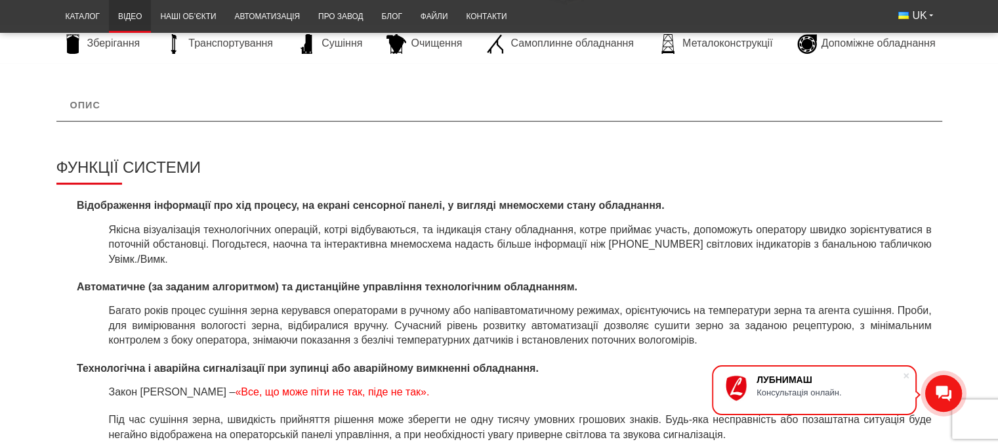
click at [133, 13] on link "Відео" at bounding box center [130, 17] width 42 height 26
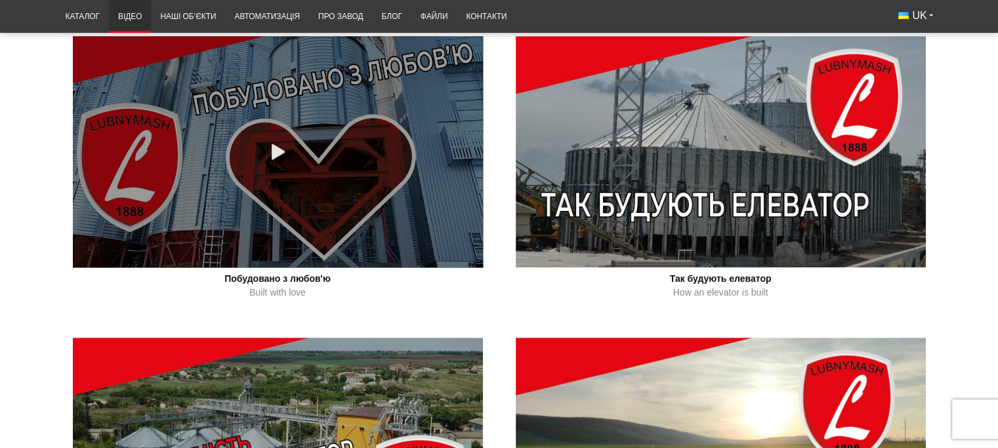
scroll to position [612, 0]
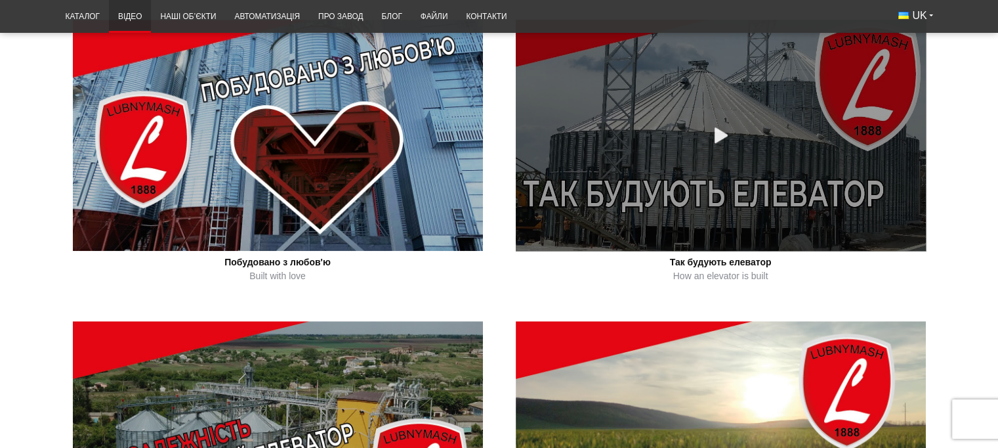
click at [717, 128] on div at bounding box center [721, 135] width 25 height 25
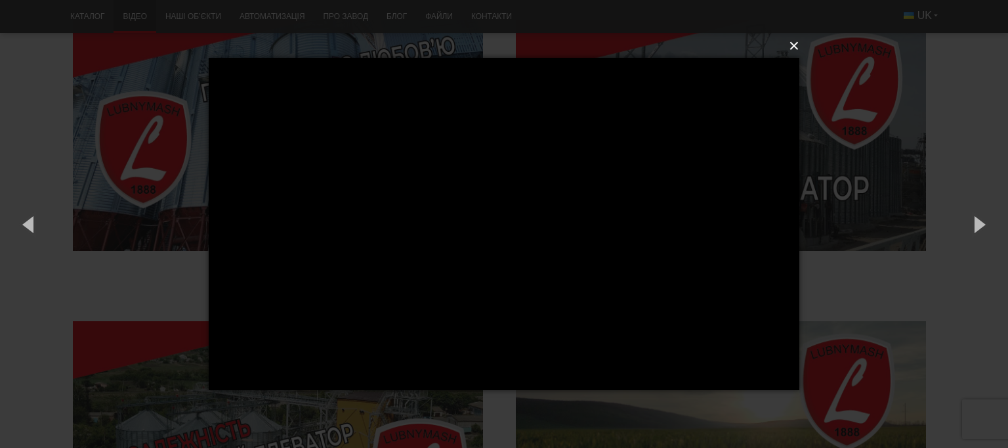
click at [797, 48] on button "×" at bounding box center [508, 45] width 591 height 29
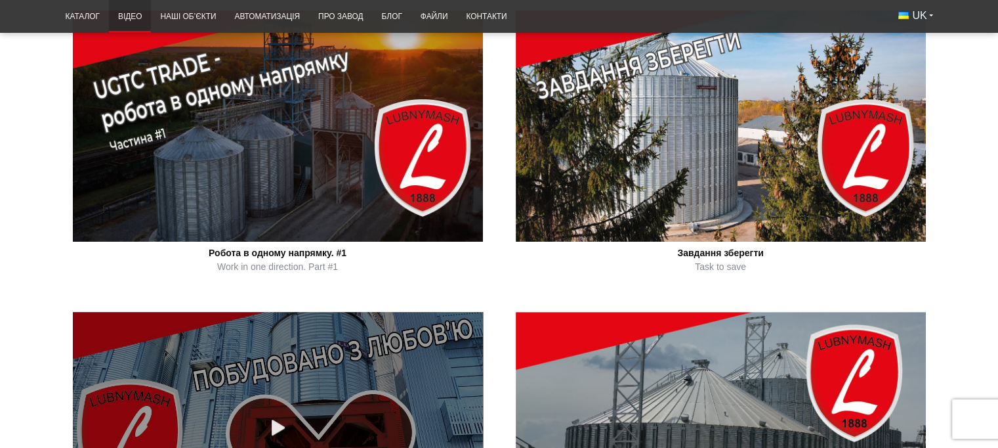
scroll to position [306, 0]
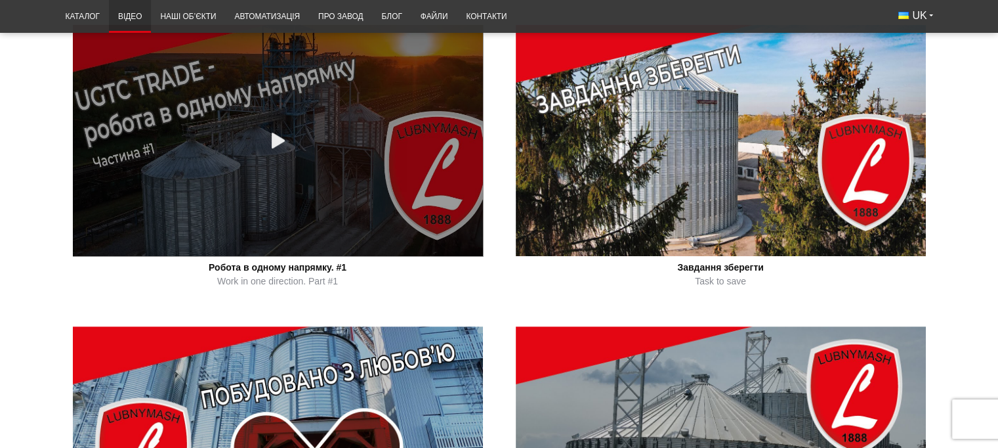
click at [275, 129] on div at bounding box center [278, 140] width 25 height 25
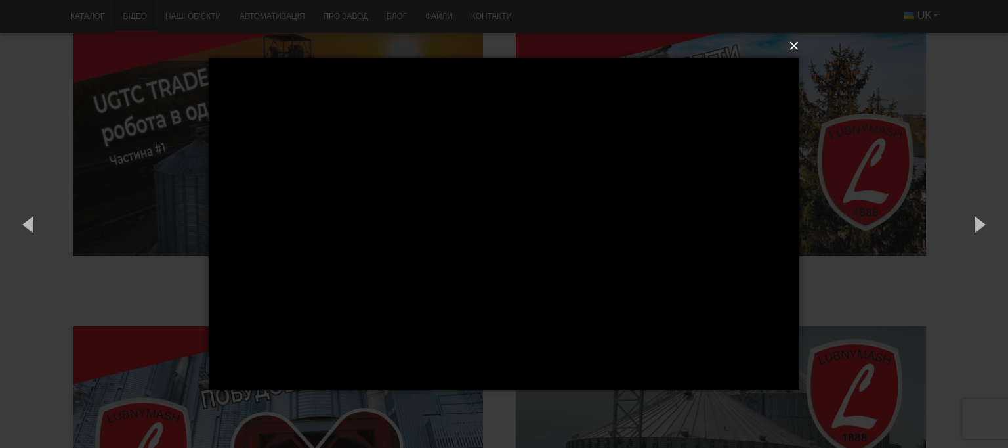
click at [793, 47] on button "×" at bounding box center [508, 45] width 591 height 29
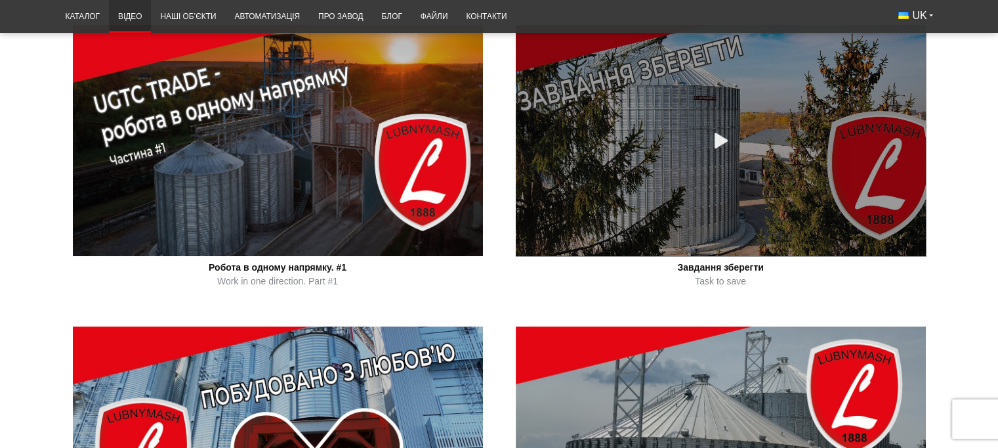
click at [732, 184] on link at bounding box center [721, 140] width 410 height 231
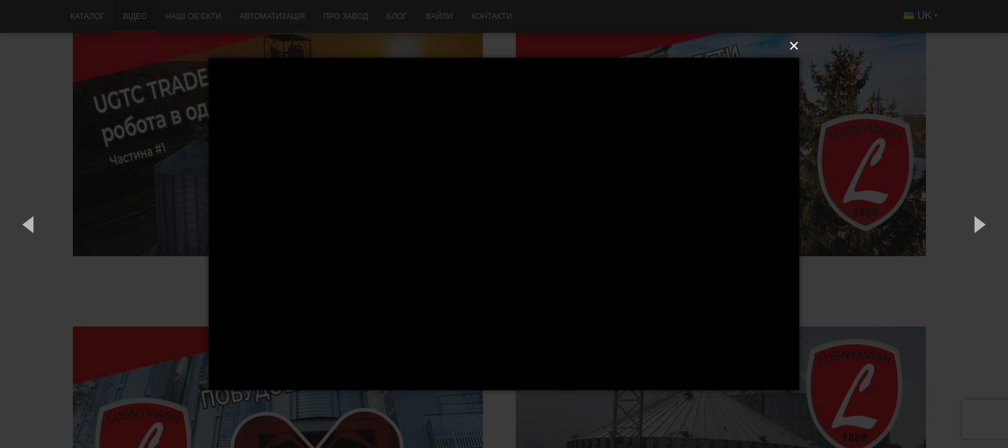
click at [793, 45] on button "×" at bounding box center [508, 45] width 591 height 29
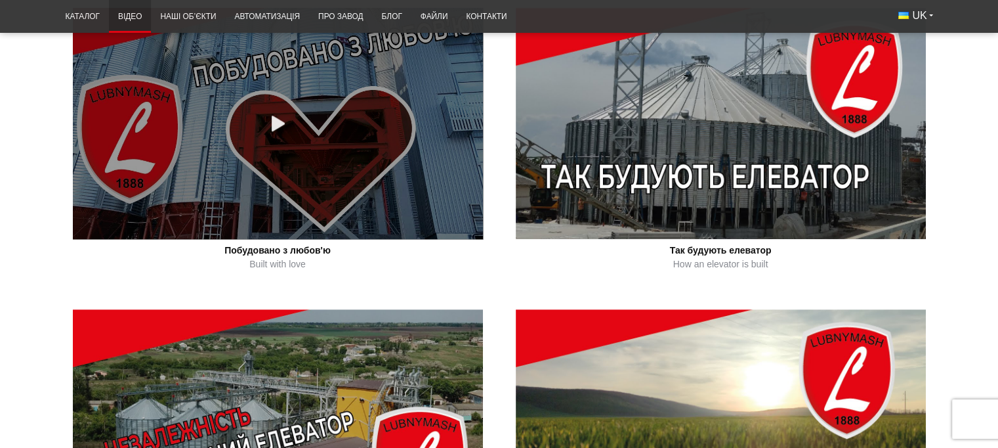
scroll to position [612, 0]
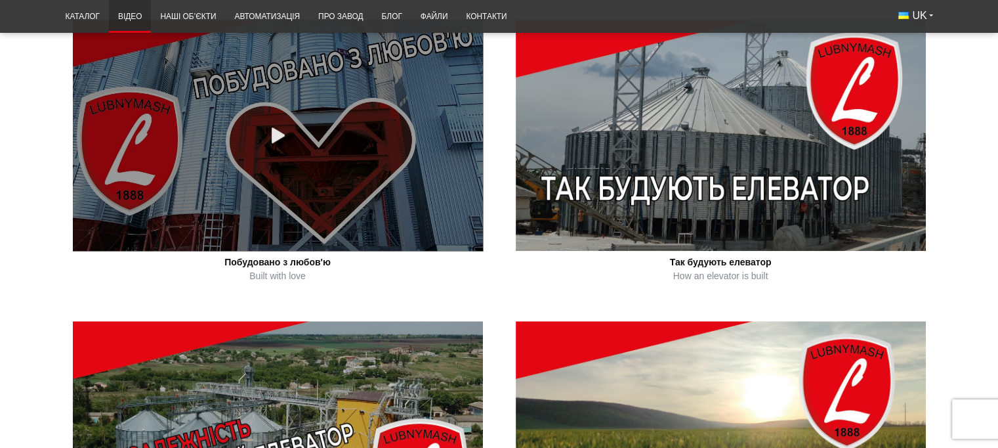
click at [352, 139] on link at bounding box center [278, 135] width 410 height 231
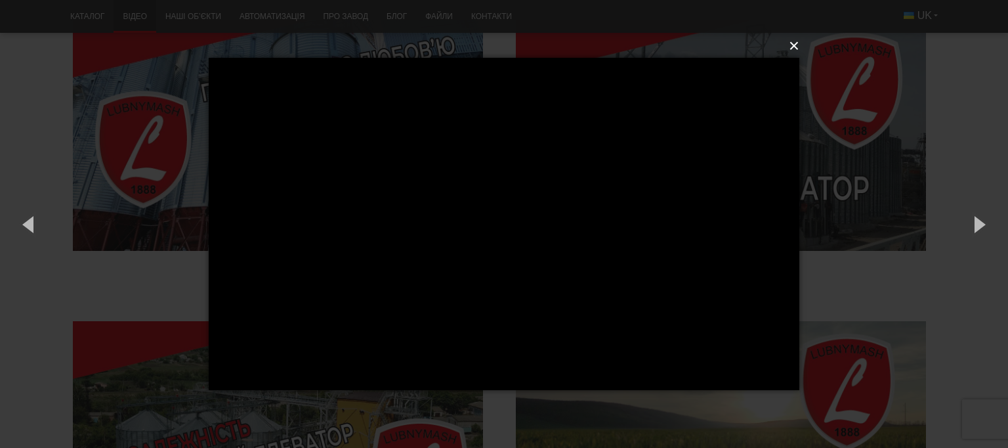
click at [790, 51] on button "×" at bounding box center [508, 45] width 591 height 29
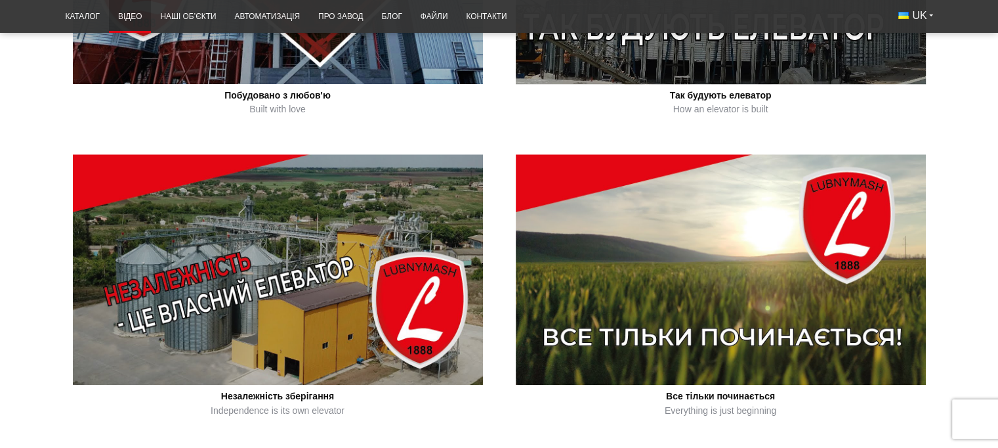
scroll to position [919, 0]
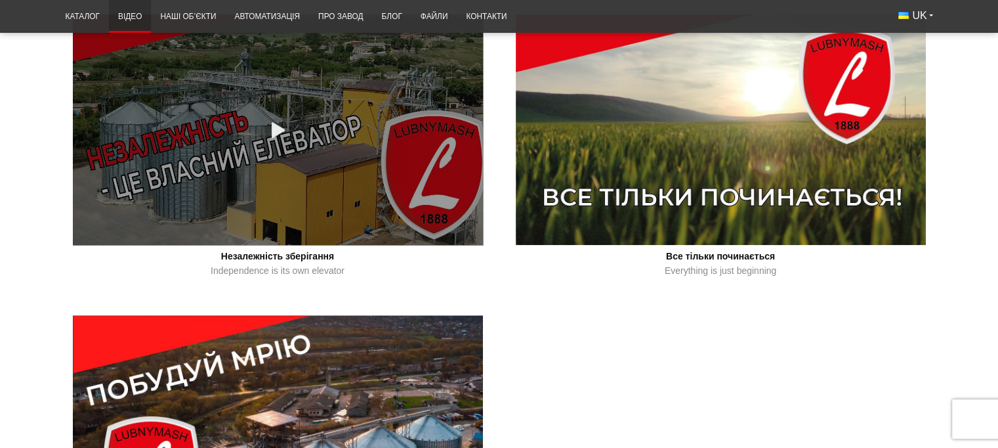
click at [347, 176] on link at bounding box center [278, 129] width 410 height 231
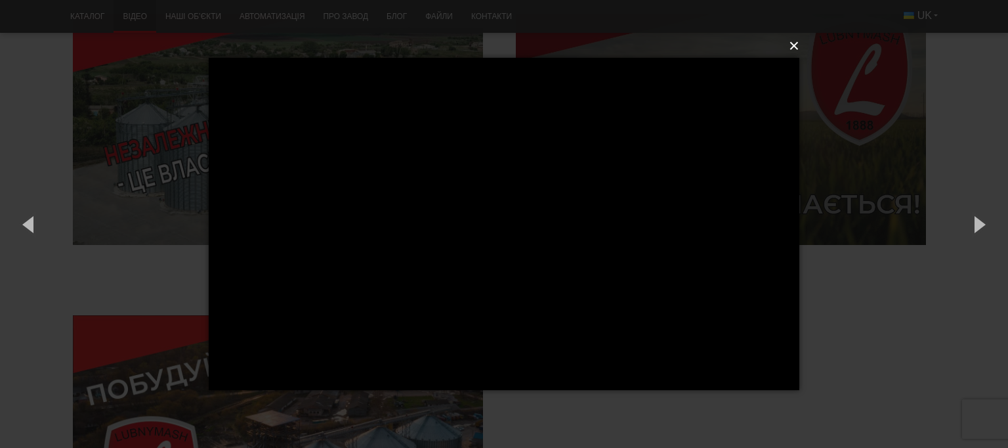
click at [799, 47] on button "×" at bounding box center [508, 45] width 591 height 29
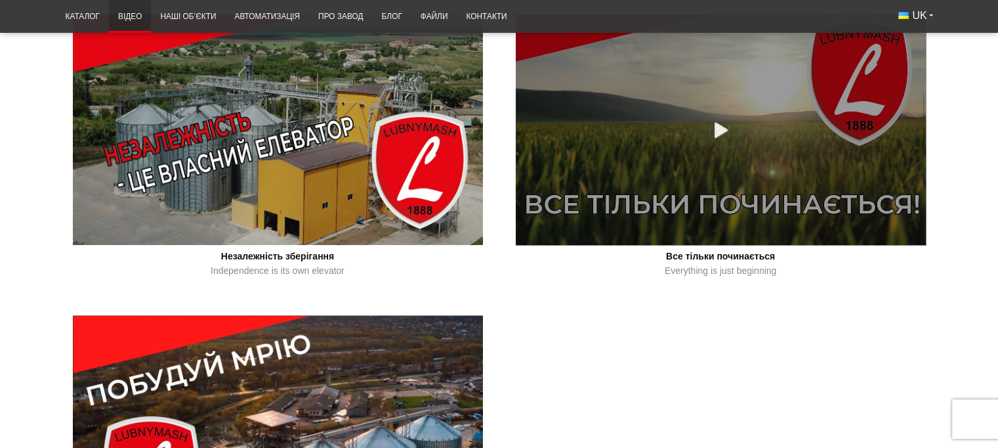
click at [717, 148] on link at bounding box center [721, 129] width 410 height 231
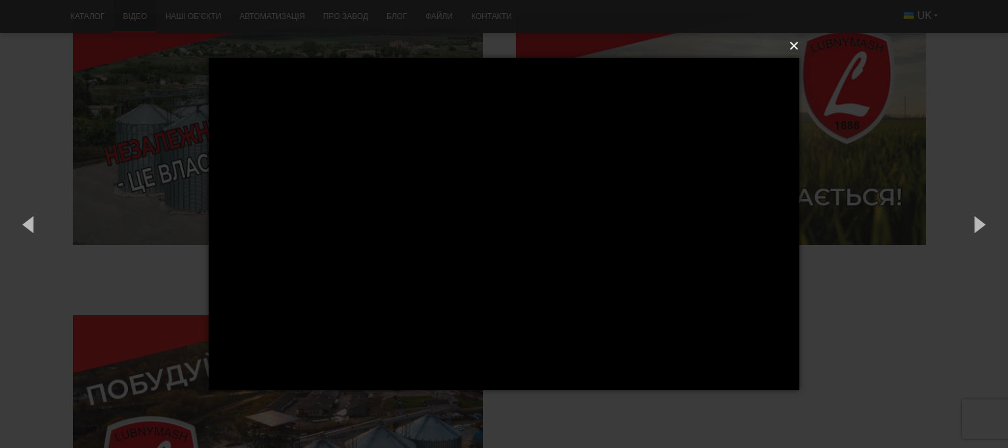
click at [793, 49] on button "×" at bounding box center [508, 45] width 591 height 29
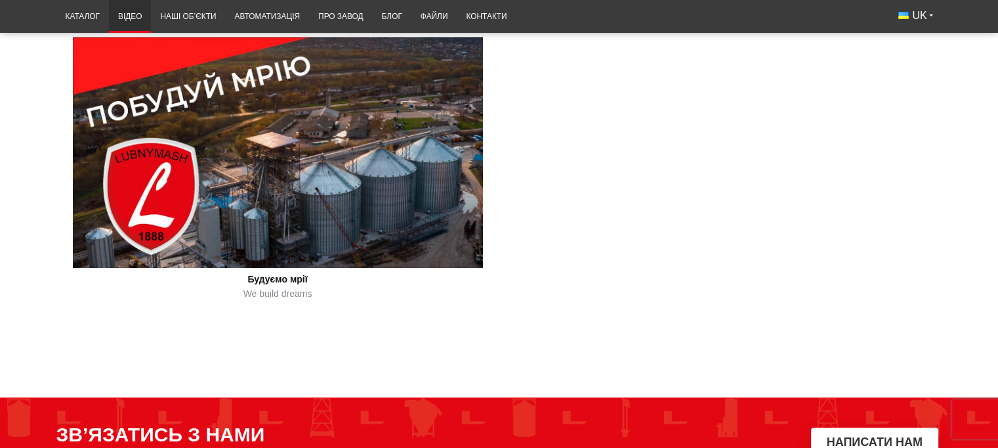
scroll to position [1225, 0]
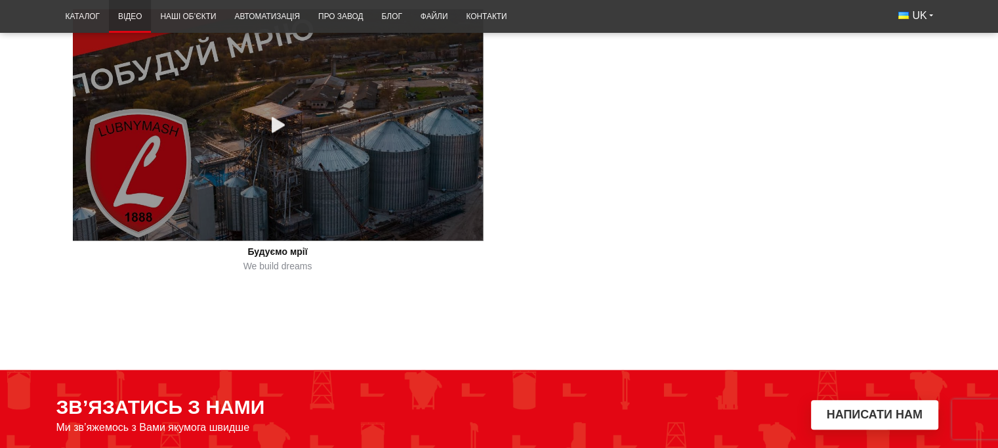
click at [354, 138] on link at bounding box center [278, 124] width 410 height 231
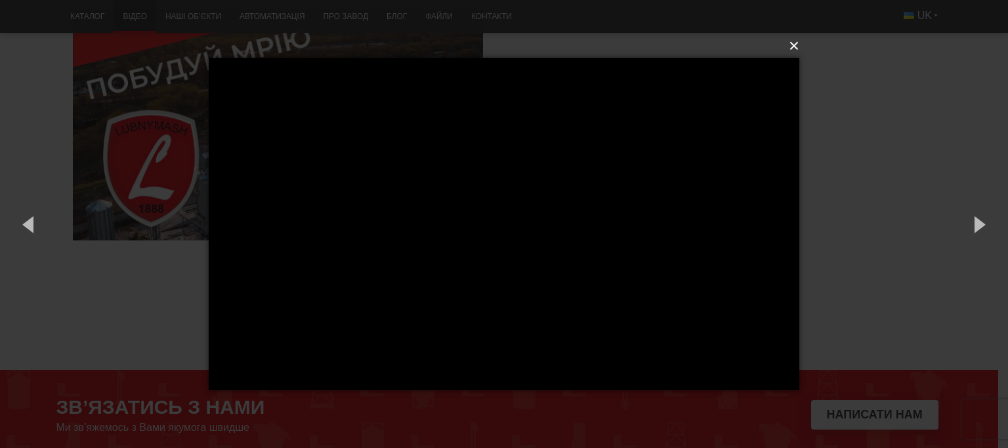
click at [799, 37] on button "×" at bounding box center [508, 45] width 591 height 29
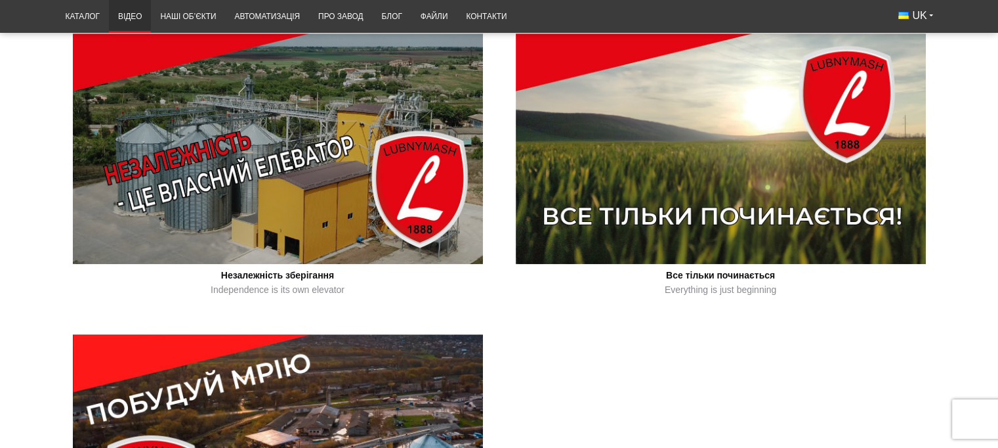
scroll to position [765, 0]
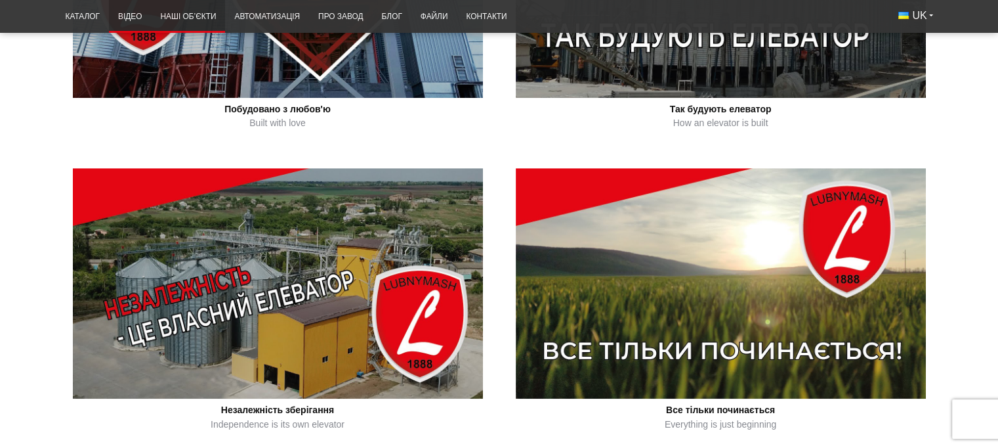
click at [178, 15] on link "Наші об’єкти" at bounding box center [188, 17] width 74 height 26
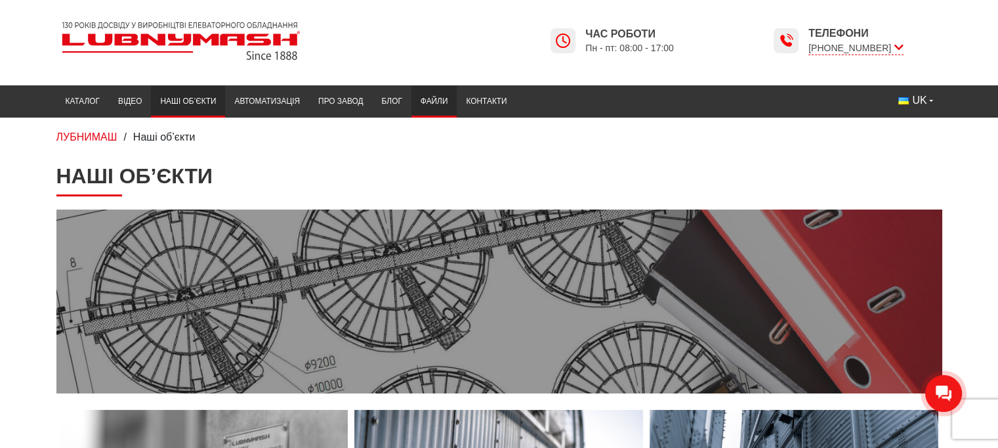
click at [428, 96] on link "Файли" at bounding box center [434, 102] width 46 height 26
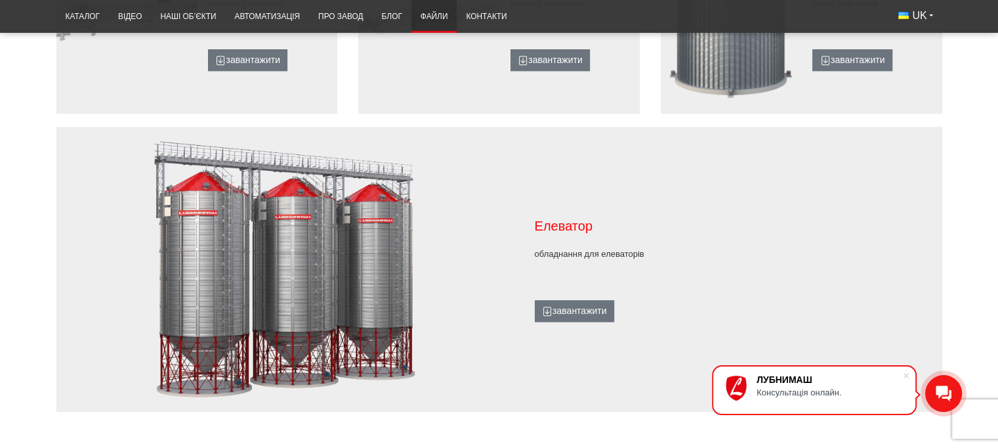
scroll to position [1225, 0]
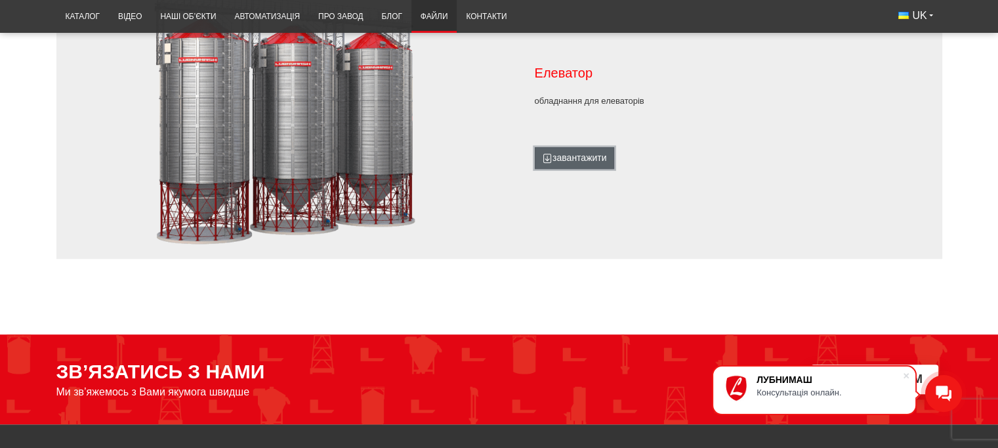
click at [572, 161] on link "завантажити" at bounding box center [574, 158] width 79 height 22
